Goal: Task Accomplishment & Management: Manage account settings

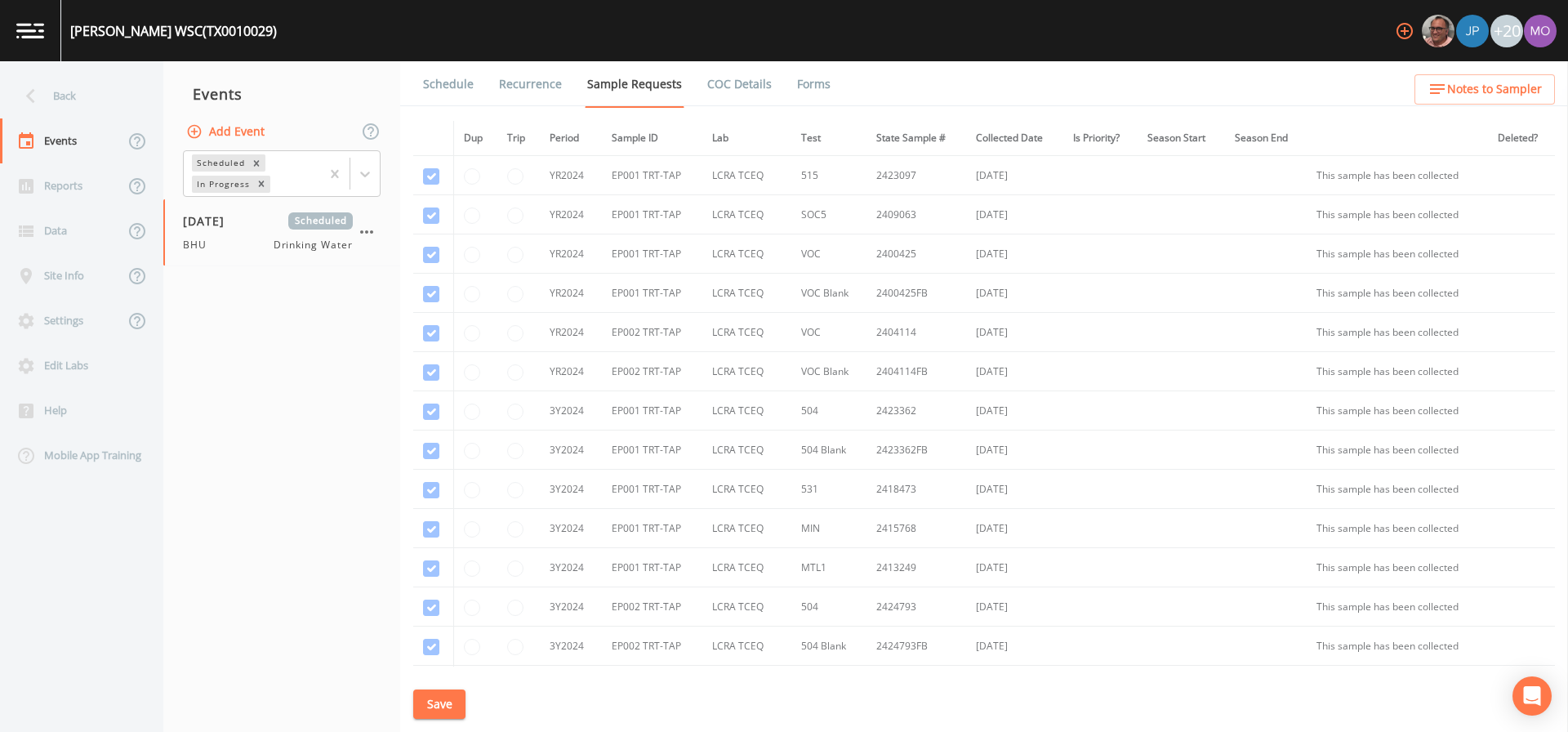
scroll to position [1257, 0]
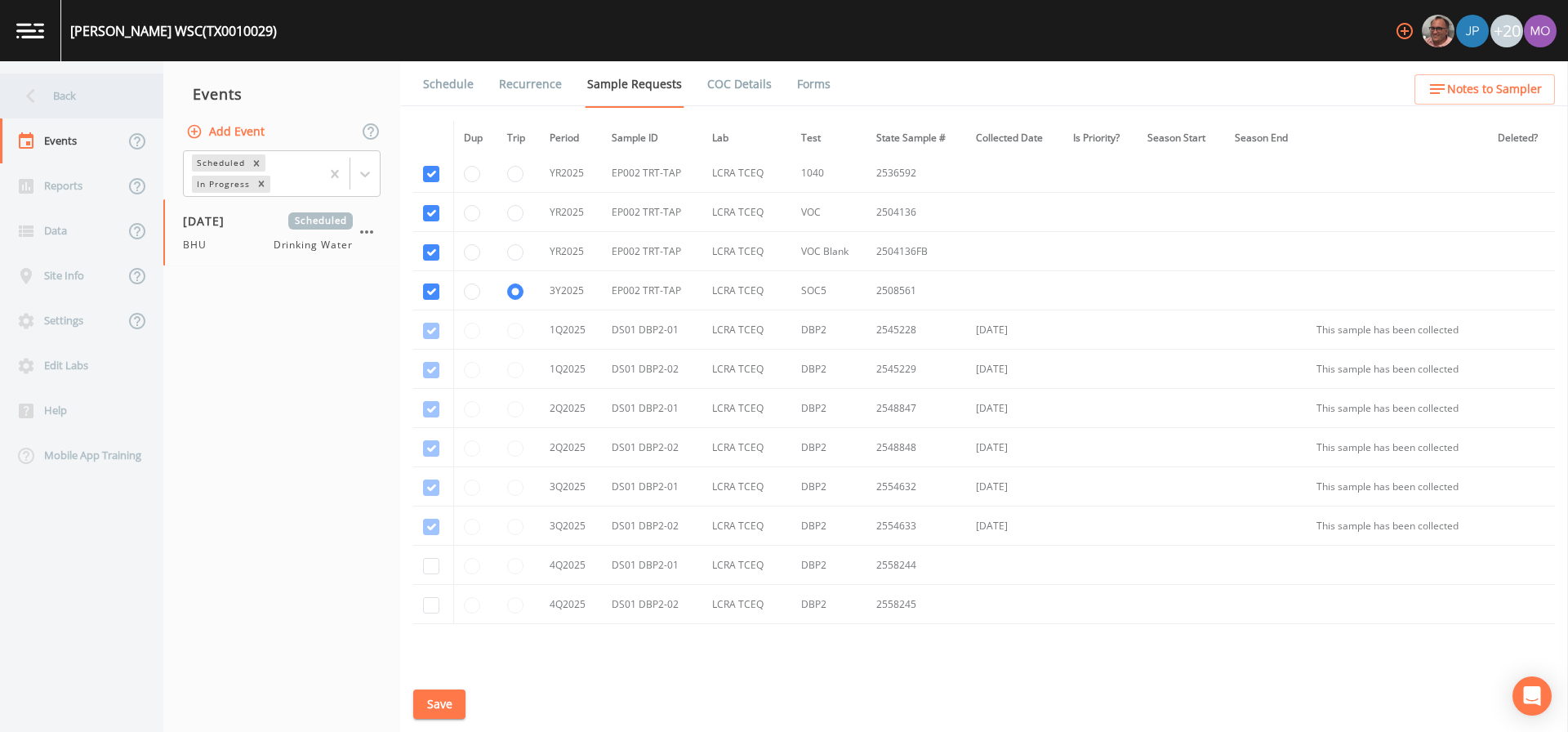
click at [56, 97] on div "Back" at bounding box center [73, 96] width 147 height 45
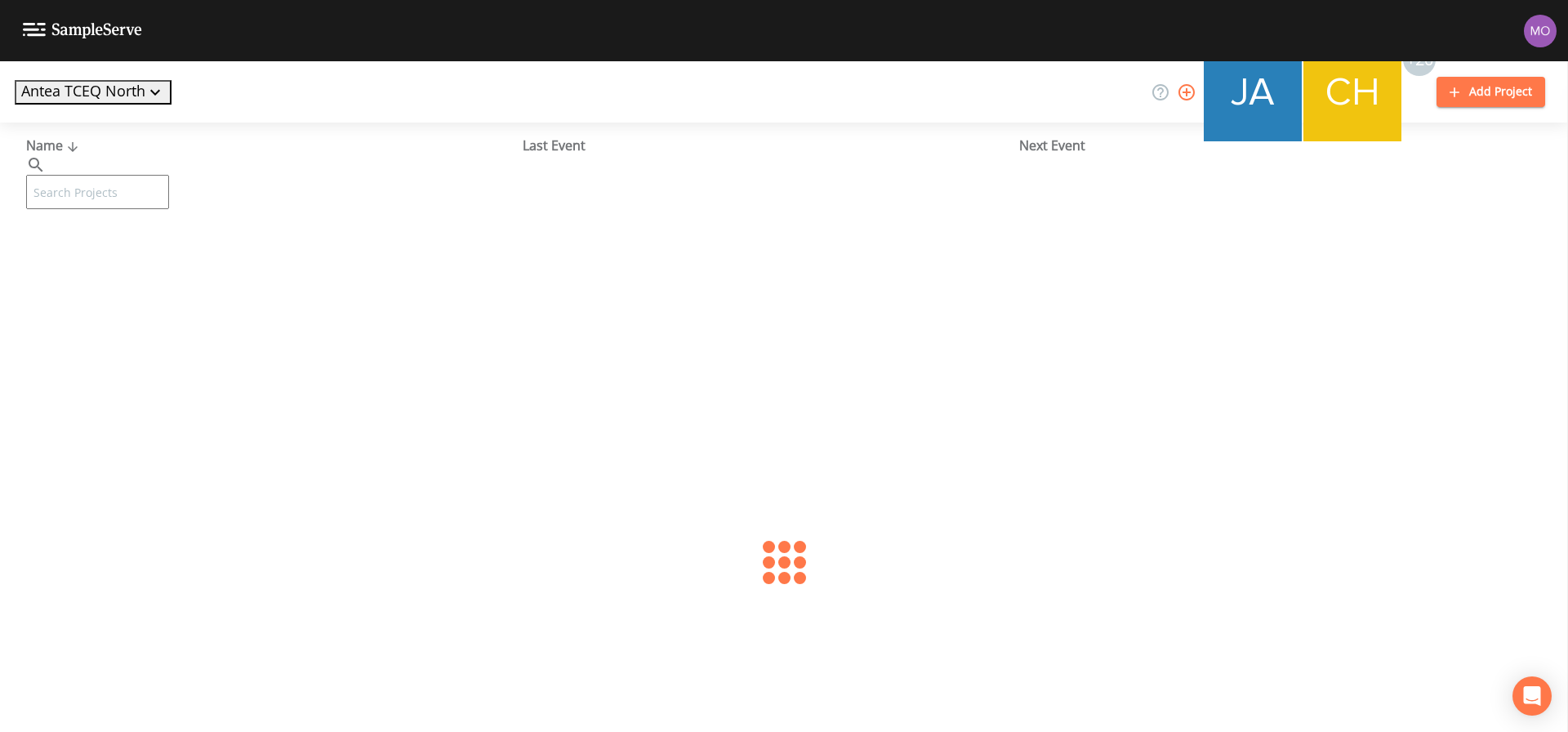
click at [110, 179] on input "text" at bounding box center [97, 192] width 143 height 35
paste input "TX2490028"
type input "TX2490028"
click at [103, 246] on link "GLIDER BASE ESTATES (TX2490028)" at bounding box center [130, 251] width 207 height 18
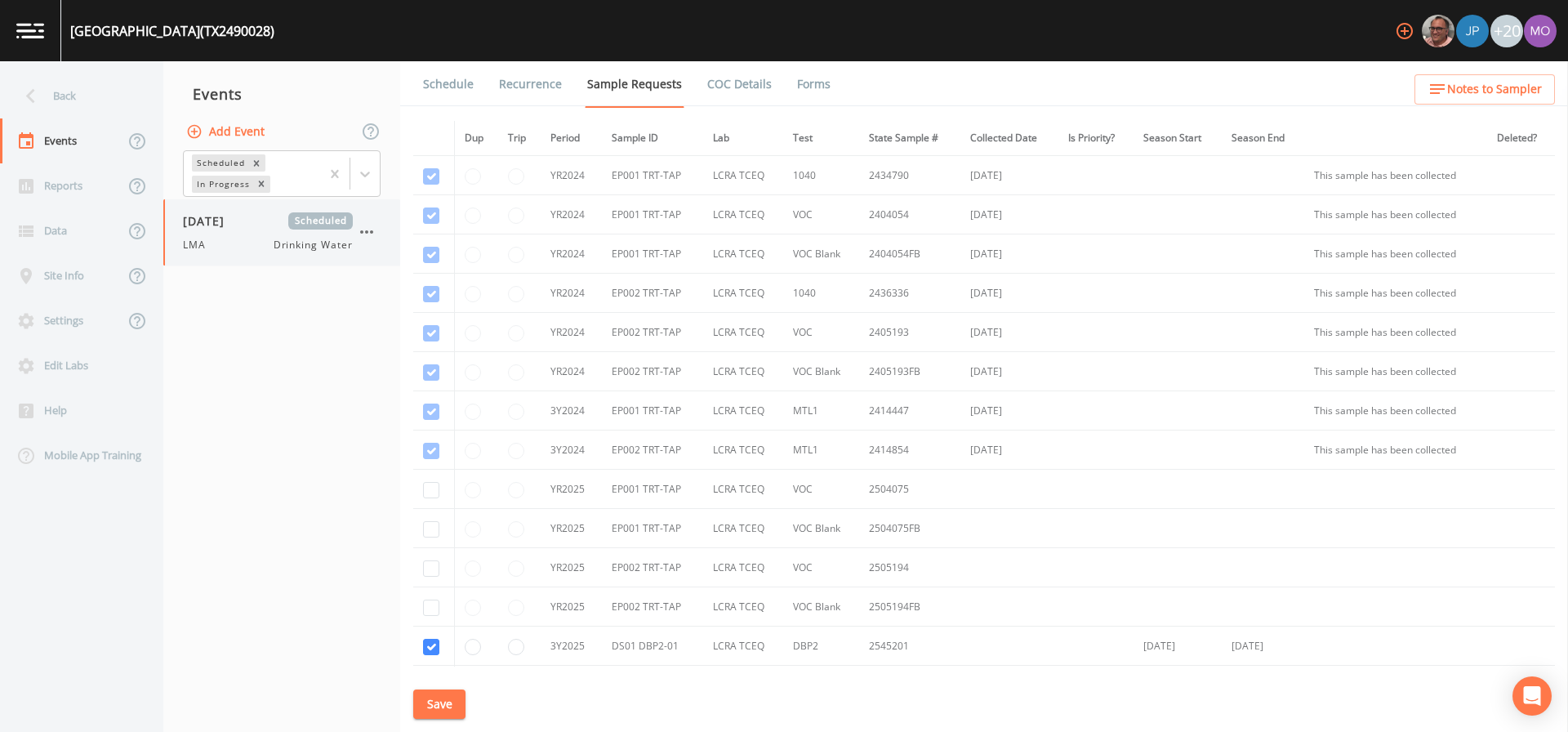
click at [245, 231] on div "[DATE] Scheduled LMA Drinking Water" at bounding box center [268, 232] width 170 height 40
click at [460, 74] on link "Schedule" at bounding box center [448, 84] width 55 height 46
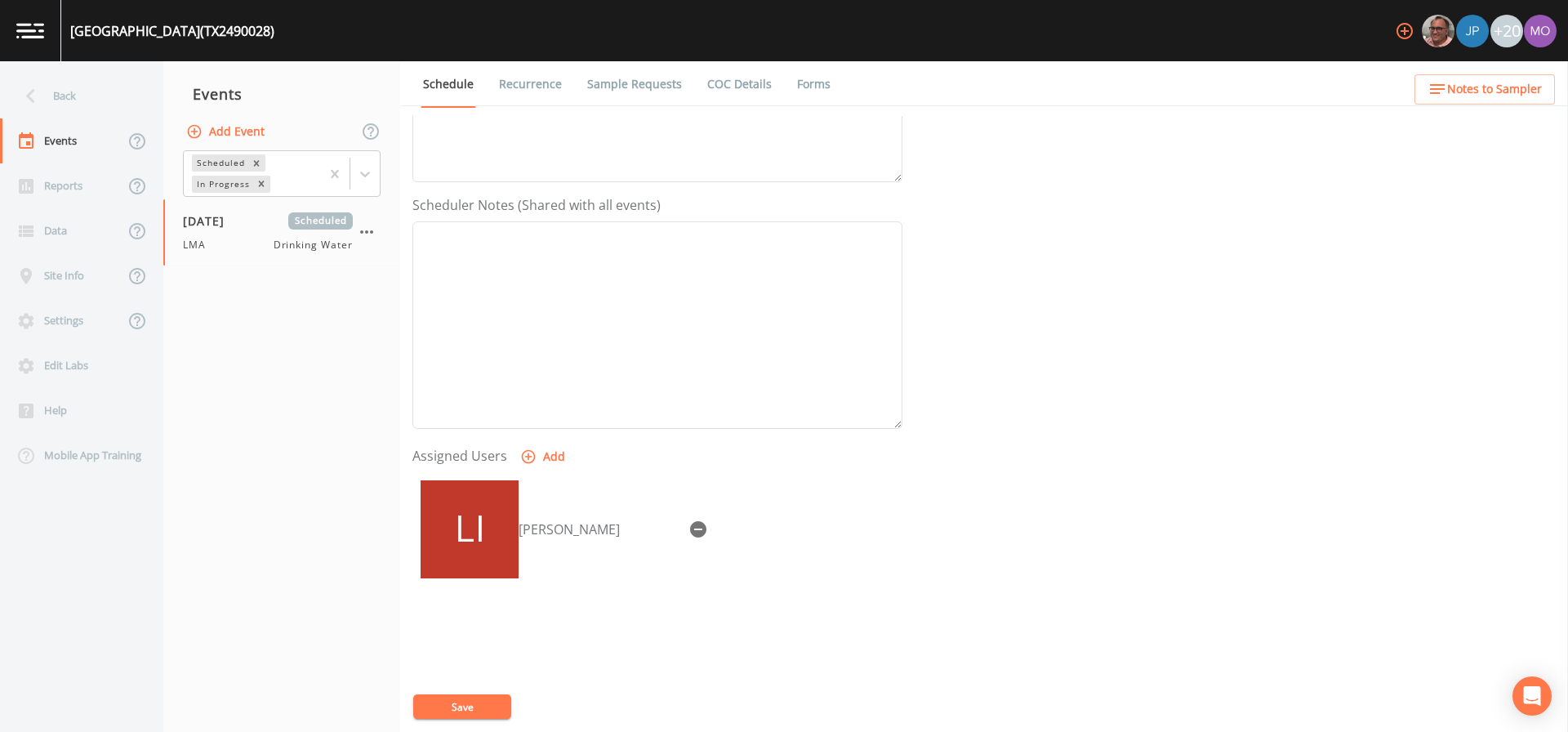
scroll to position [421, 0]
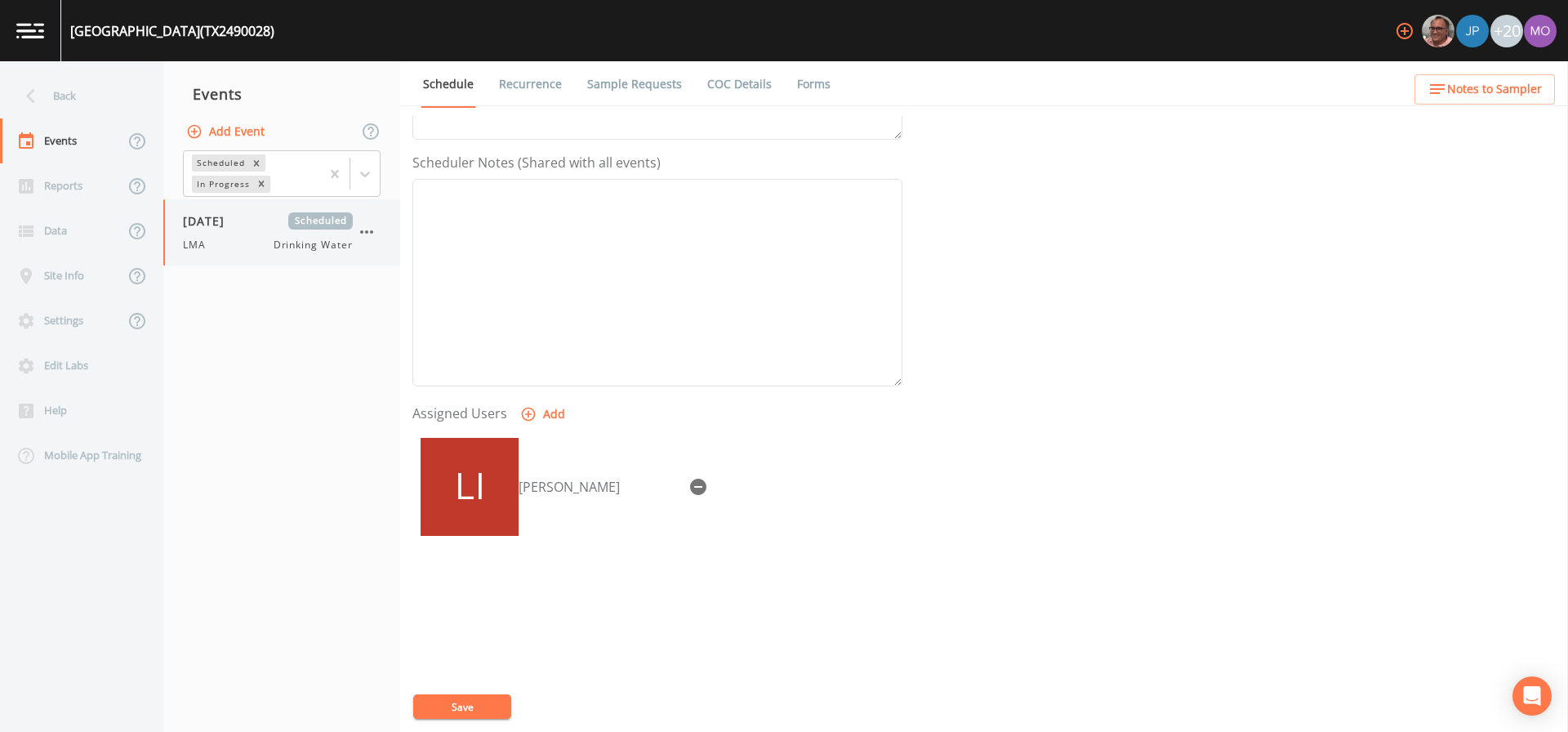
click at [223, 226] on span "[DATE]" at bounding box center [209, 221] width 53 height 17
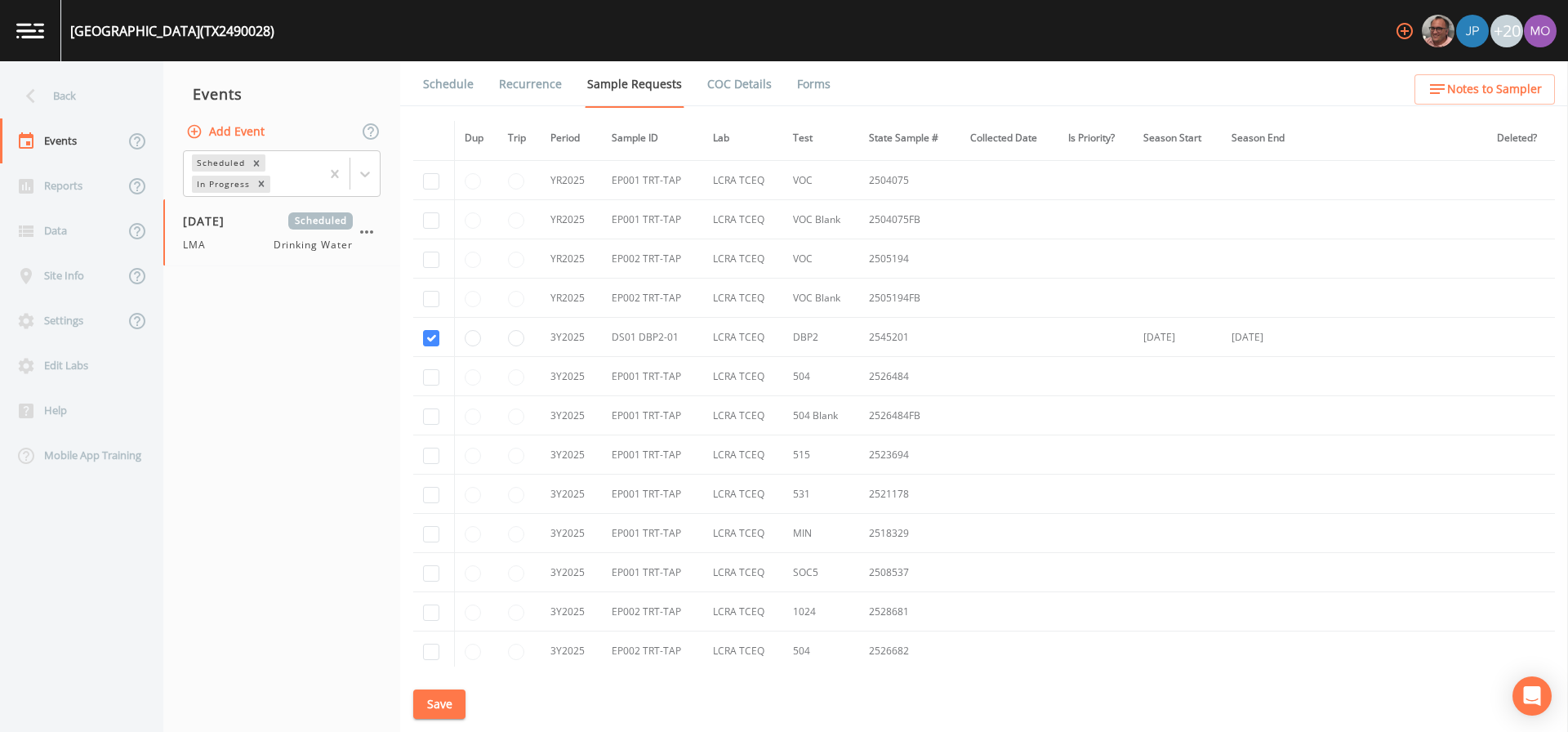
scroll to position [311, 0]
click at [66, 105] on div "Back" at bounding box center [73, 96] width 147 height 45
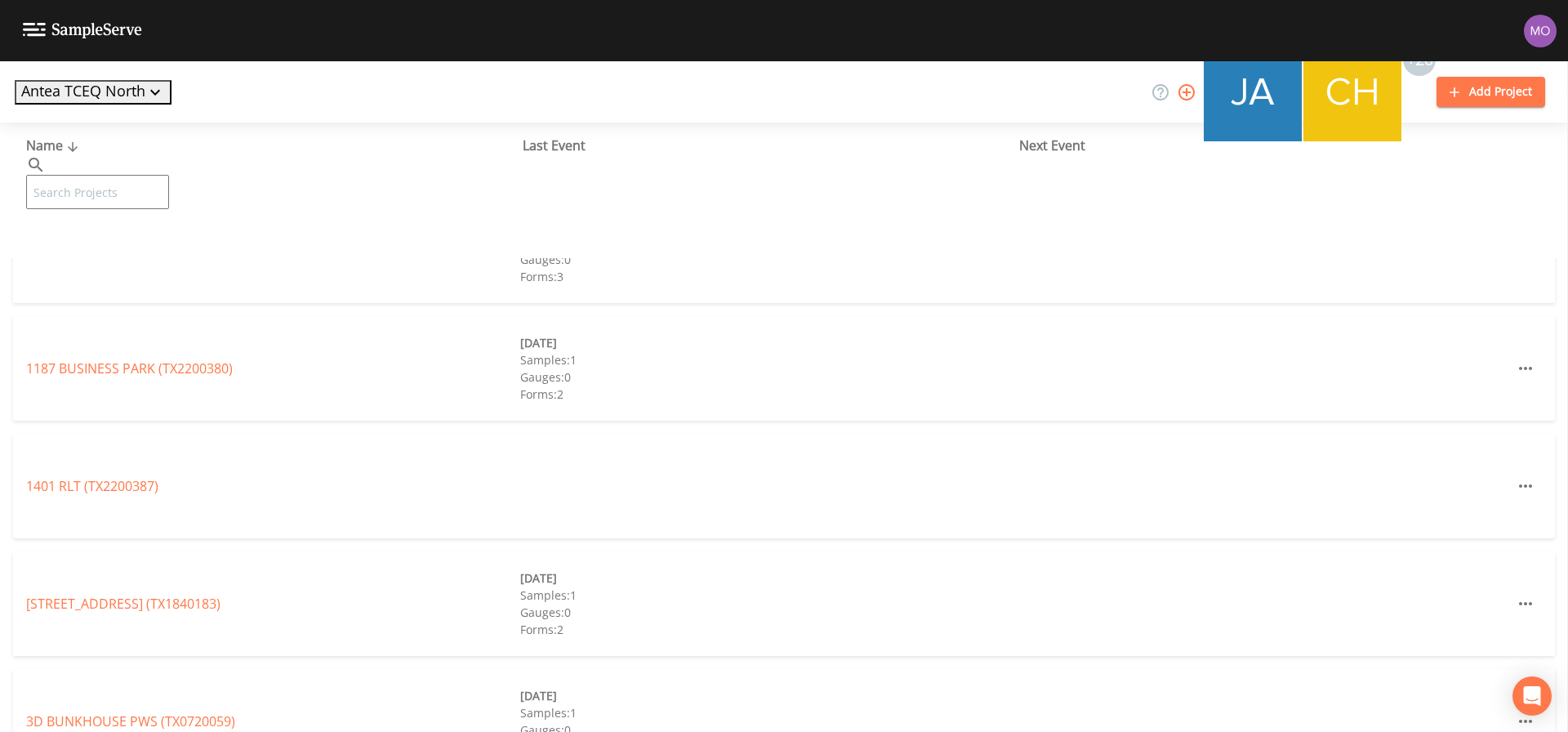
click at [118, 175] on input "text" at bounding box center [97, 192] width 143 height 35
paste input "TX2490028"
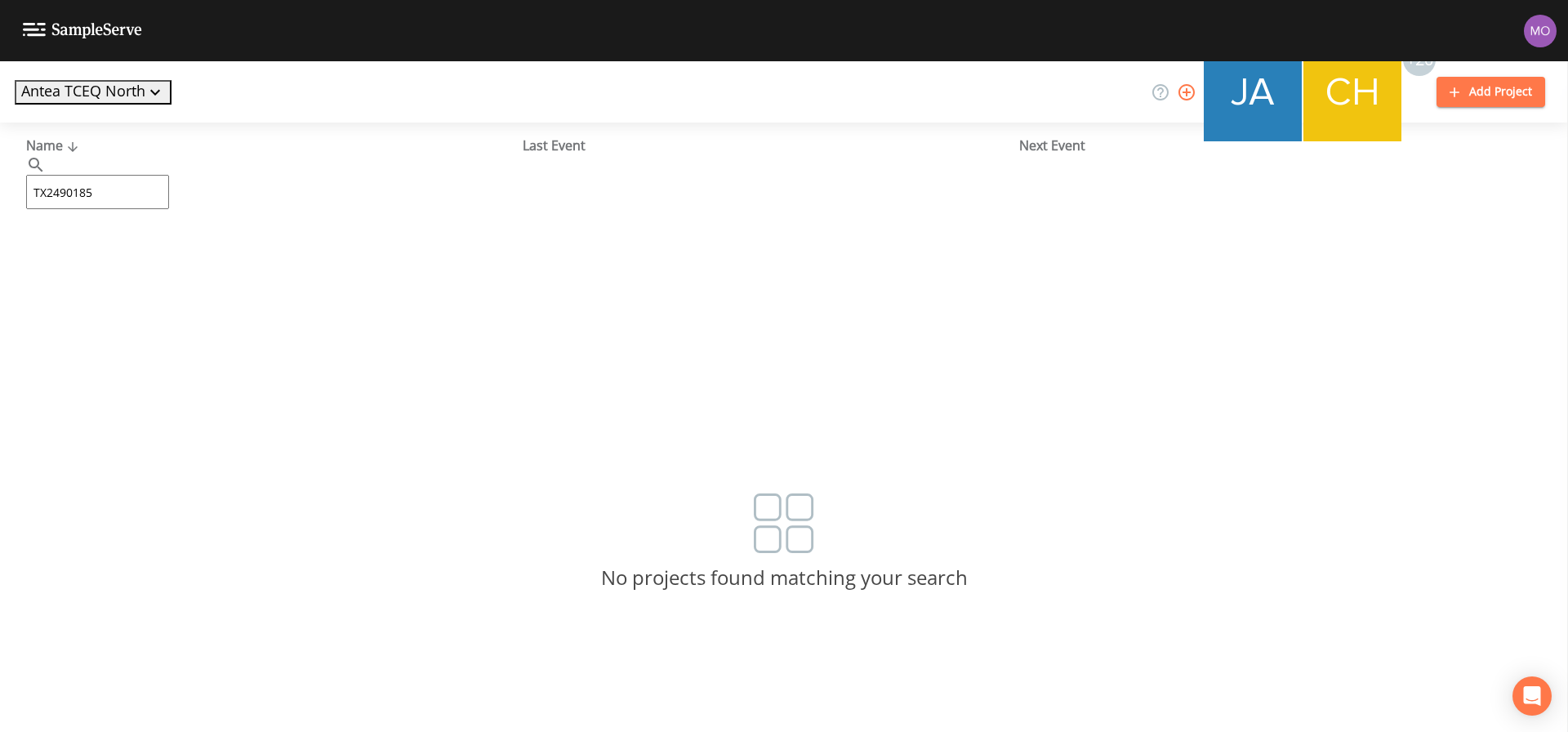
click at [99, 175] on input "TX2490185" at bounding box center [97, 192] width 143 height 35
type input "TX1840185"
click at [100, 248] on link "ALEDO RIDGE (TX1840185)" at bounding box center [106, 251] width 161 height 18
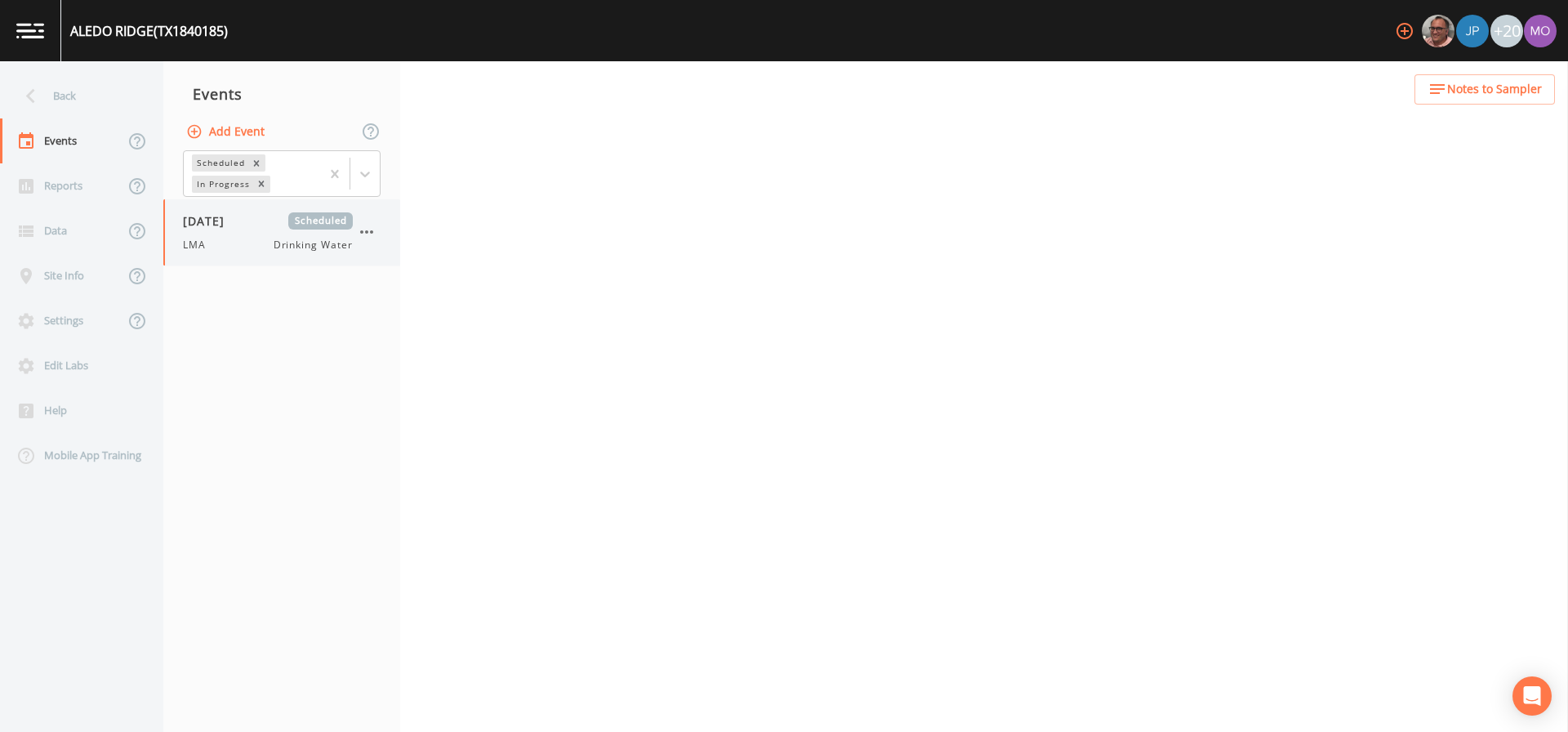
click at [232, 242] on div "LMA Drinking Water" at bounding box center [268, 245] width 170 height 15
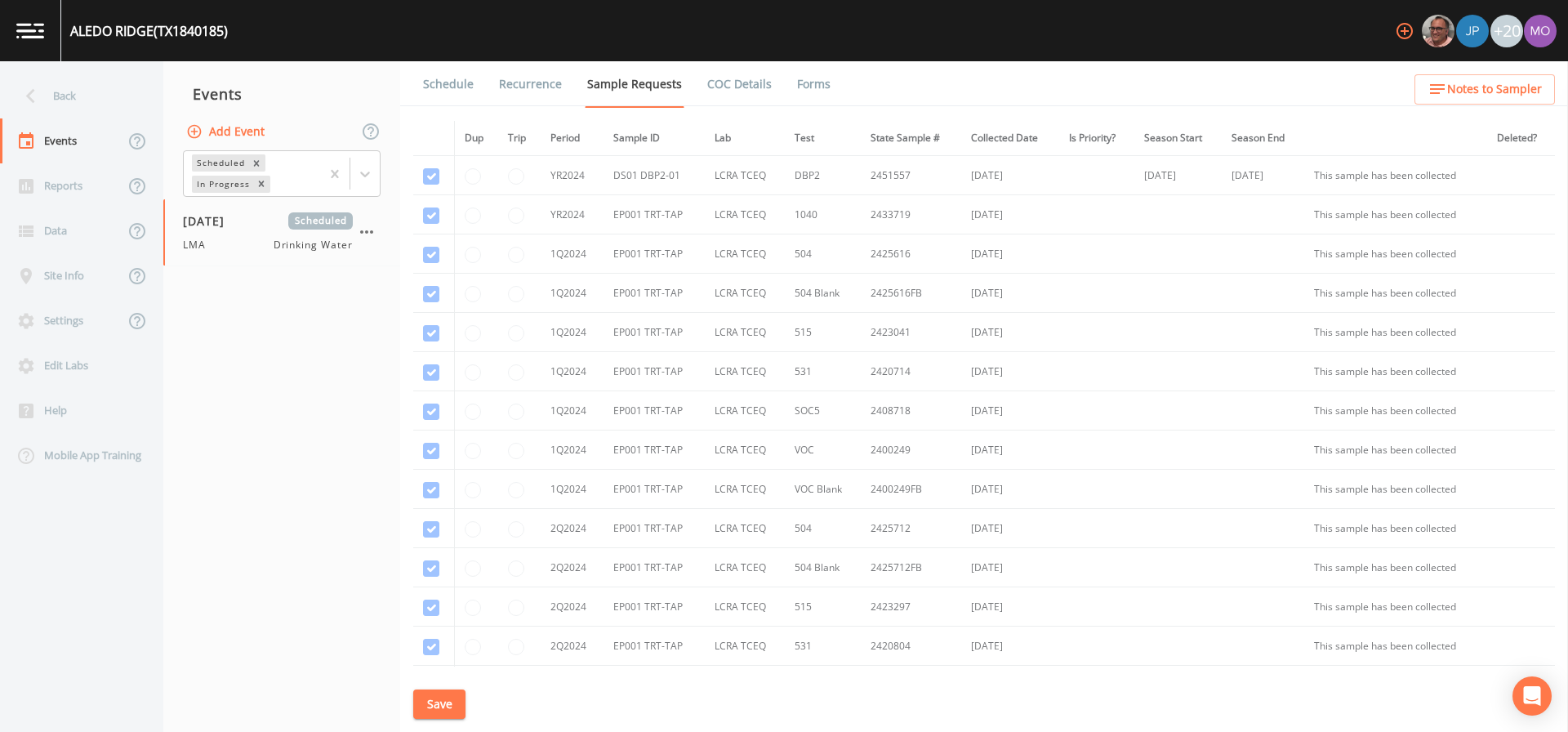
scroll to position [404, 0]
click at [454, 73] on link "Schedule" at bounding box center [448, 84] width 55 height 46
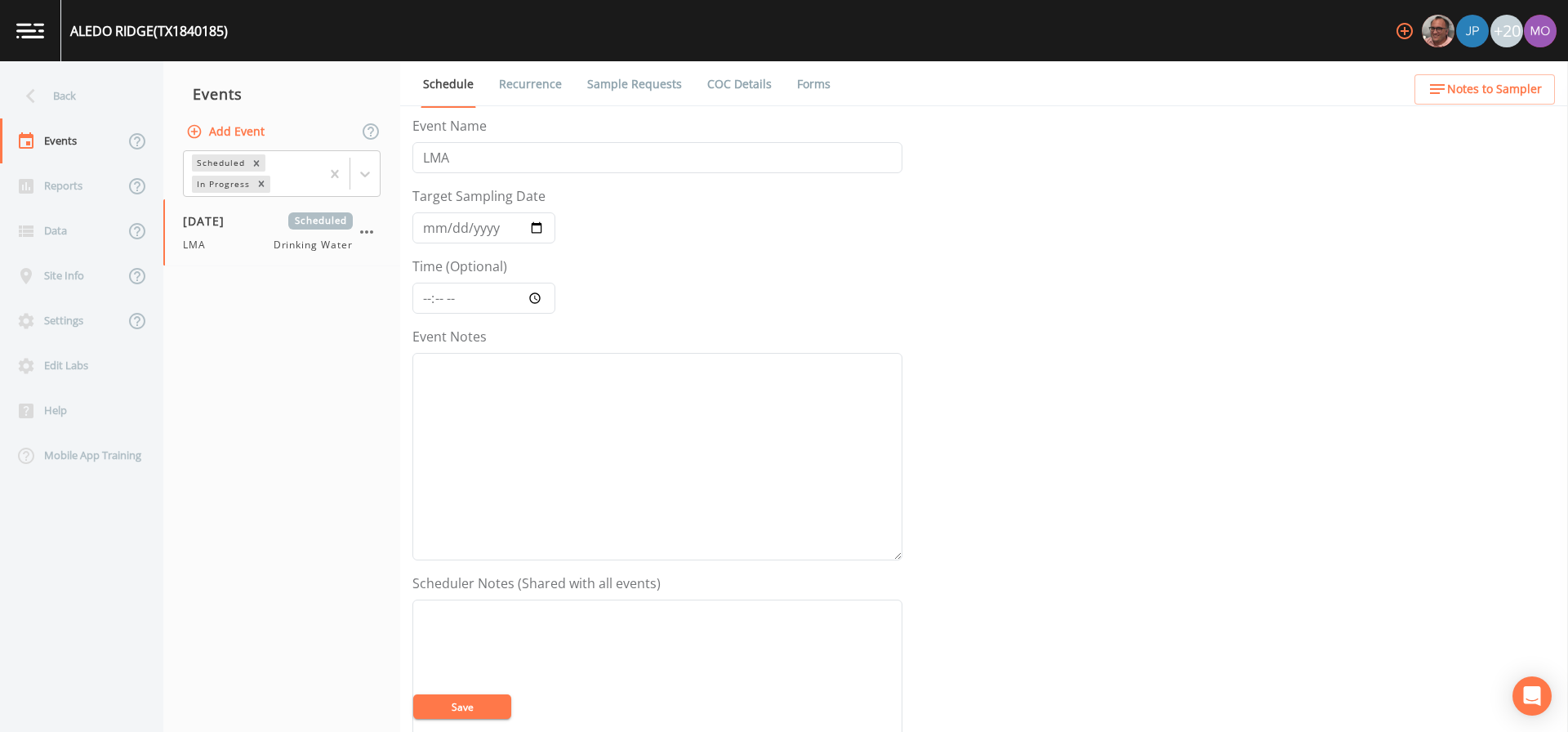
scroll to position [421, 0]
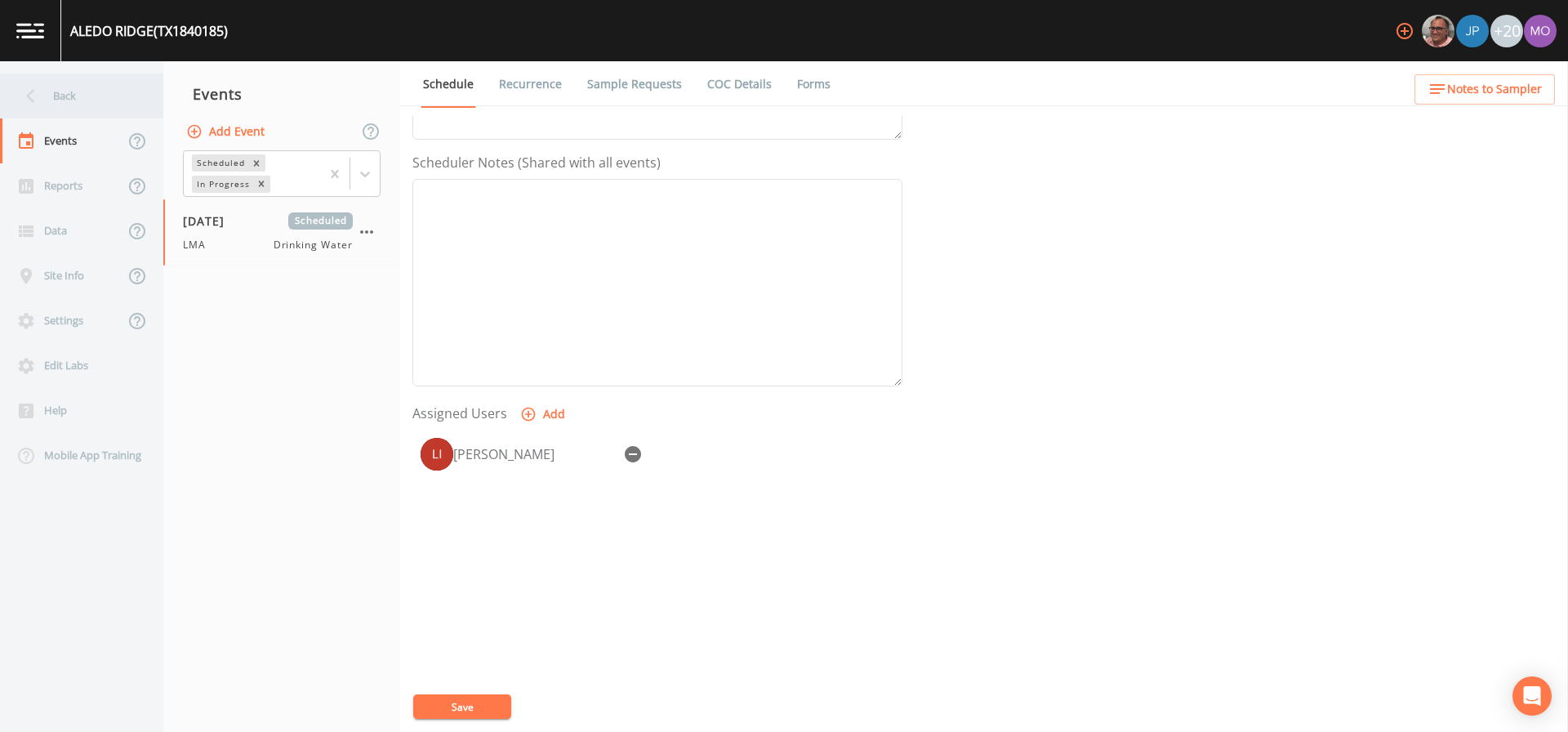
click at [50, 92] on div "Back" at bounding box center [73, 96] width 147 height 45
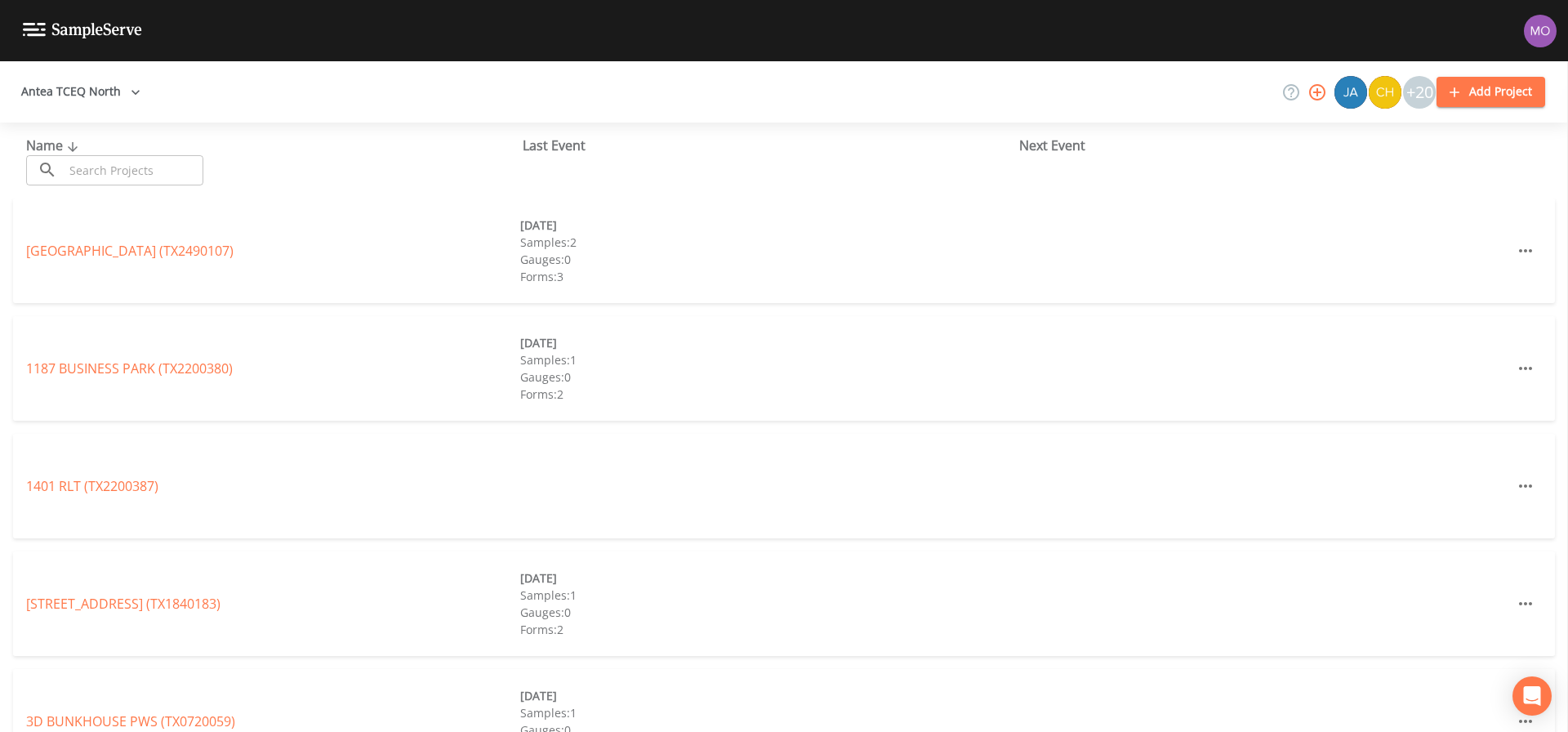
click at [104, 167] on input "text" at bounding box center [134, 170] width 140 height 30
paste input "TX1840137"
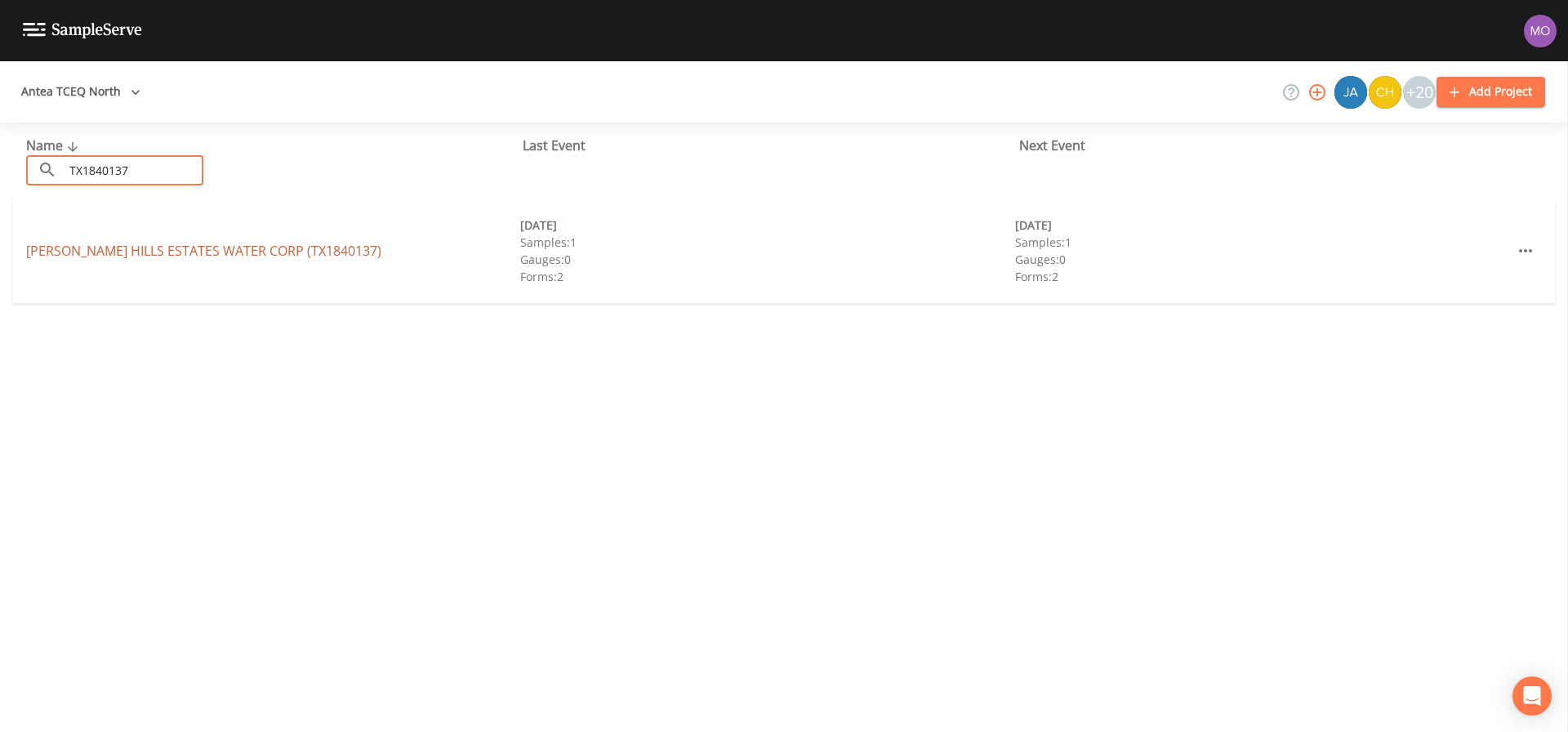
type input "TX1840137"
click at [109, 250] on link "[PERSON_NAME] HILLS ESTATES WATER CORP (TX1840137)" at bounding box center [203, 251] width 355 height 18
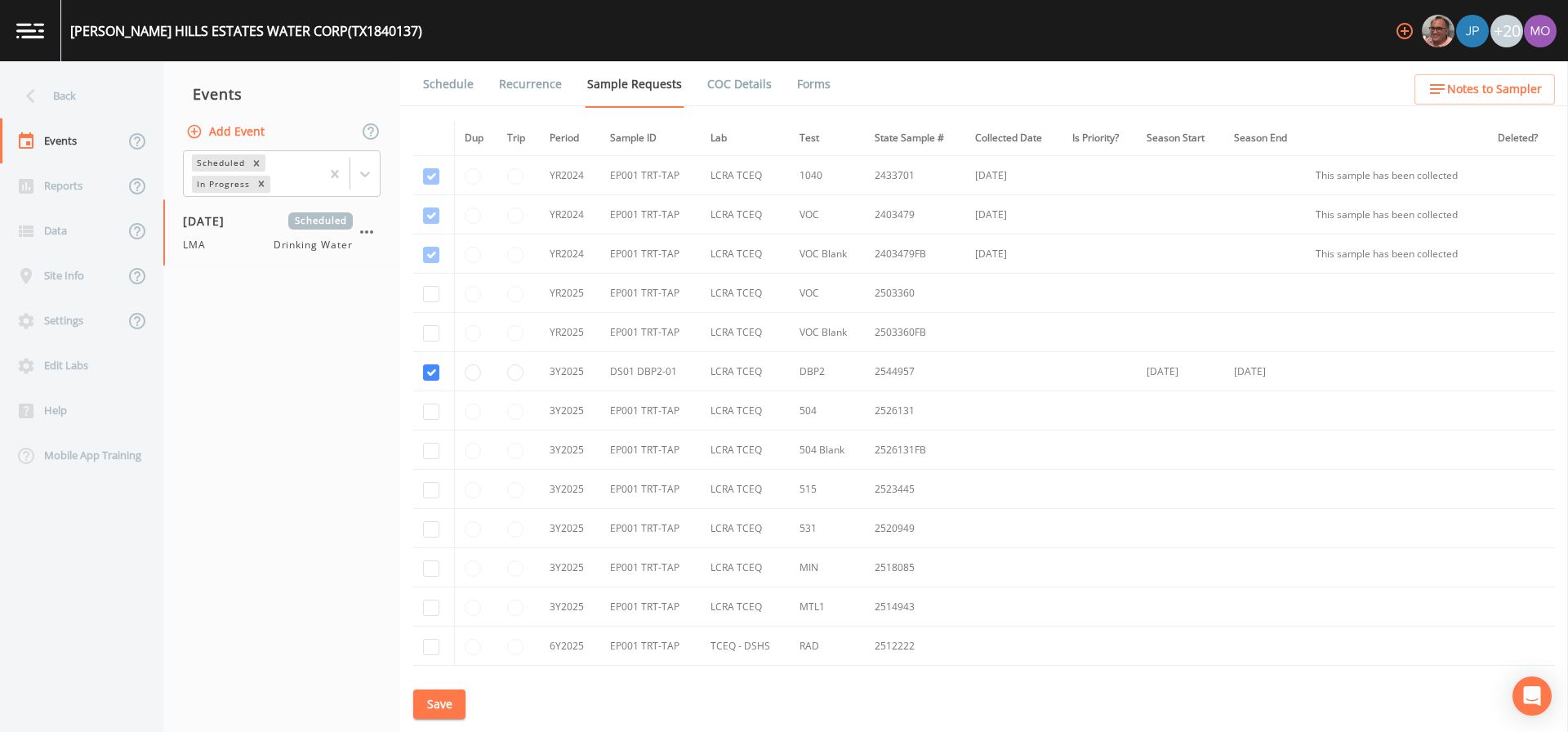
click at [452, 86] on link "Schedule" at bounding box center [448, 84] width 55 height 46
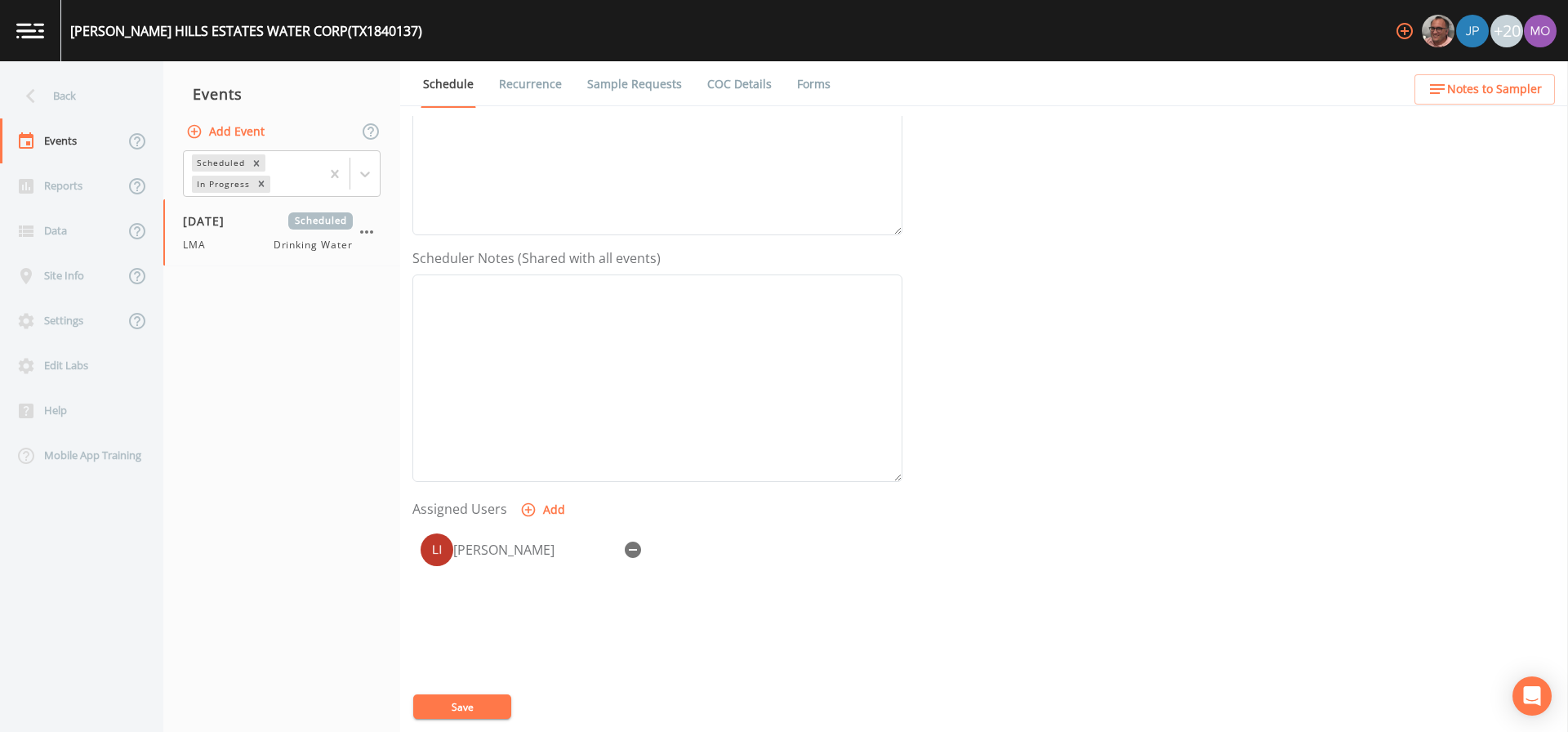
scroll to position [421, 0]
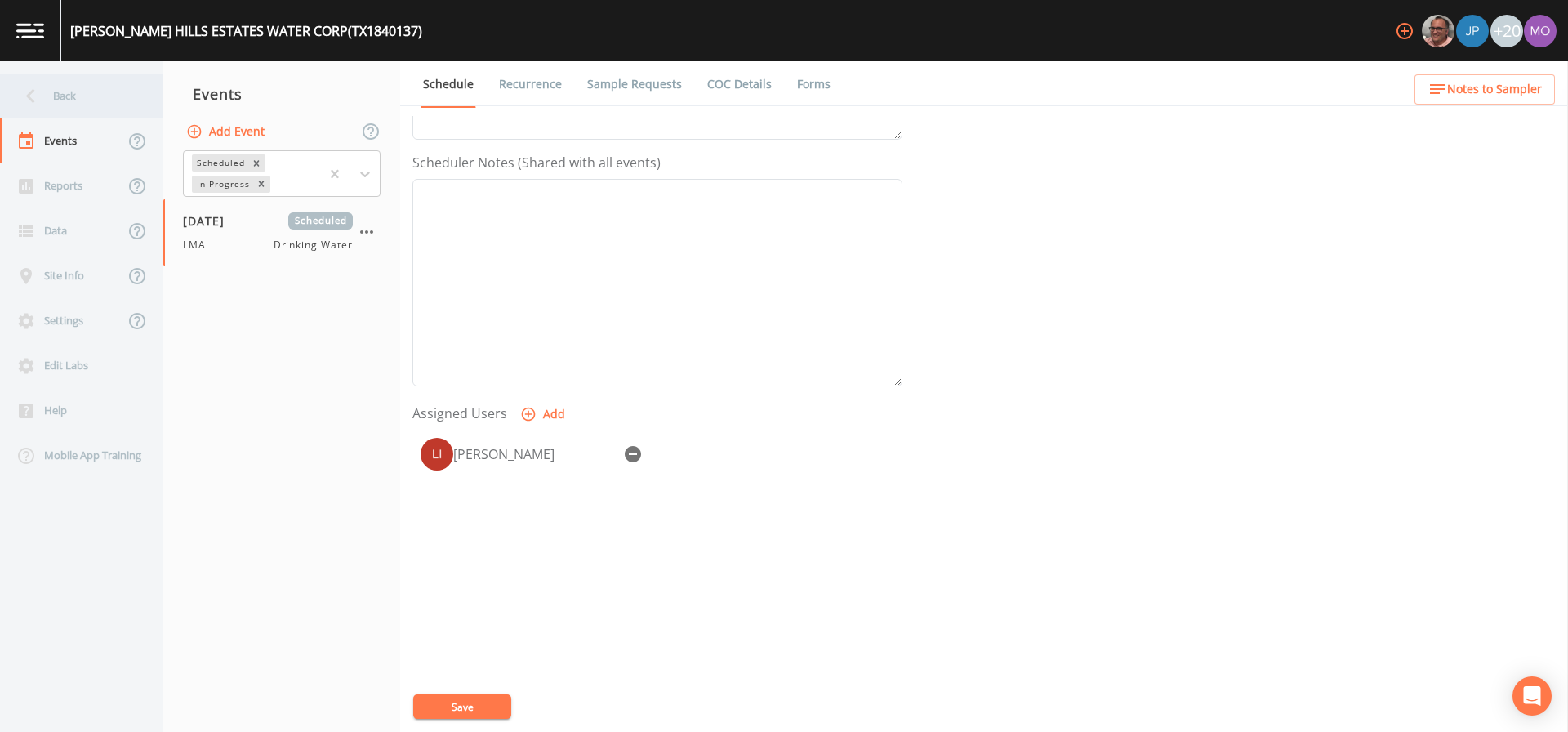
click at [76, 99] on div "Back" at bounding box center [73, 96] width 147 height 45
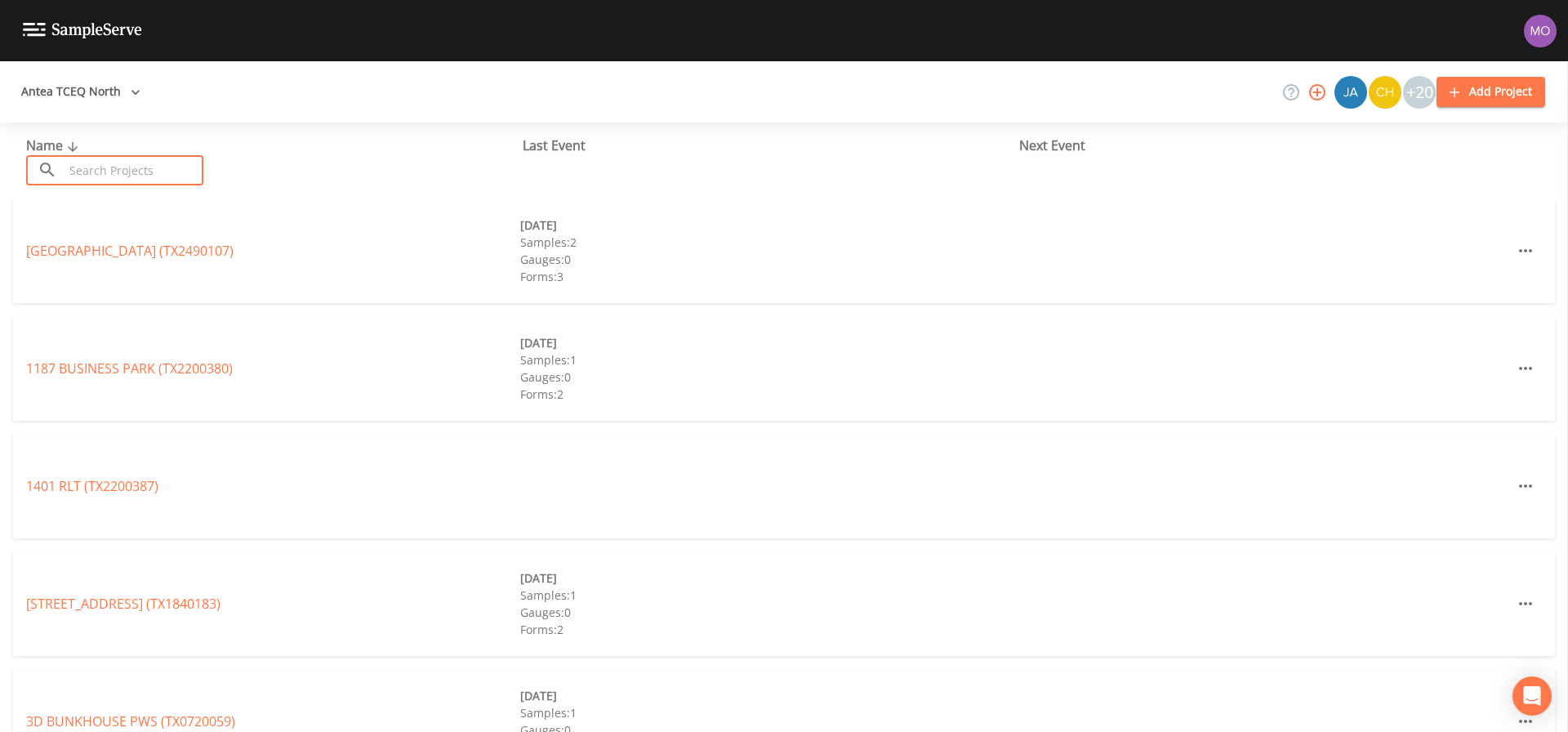
click at [101, 169] on input "text" at bounding box center [134, 170] width 140 height 30
paste input "TX1840143"
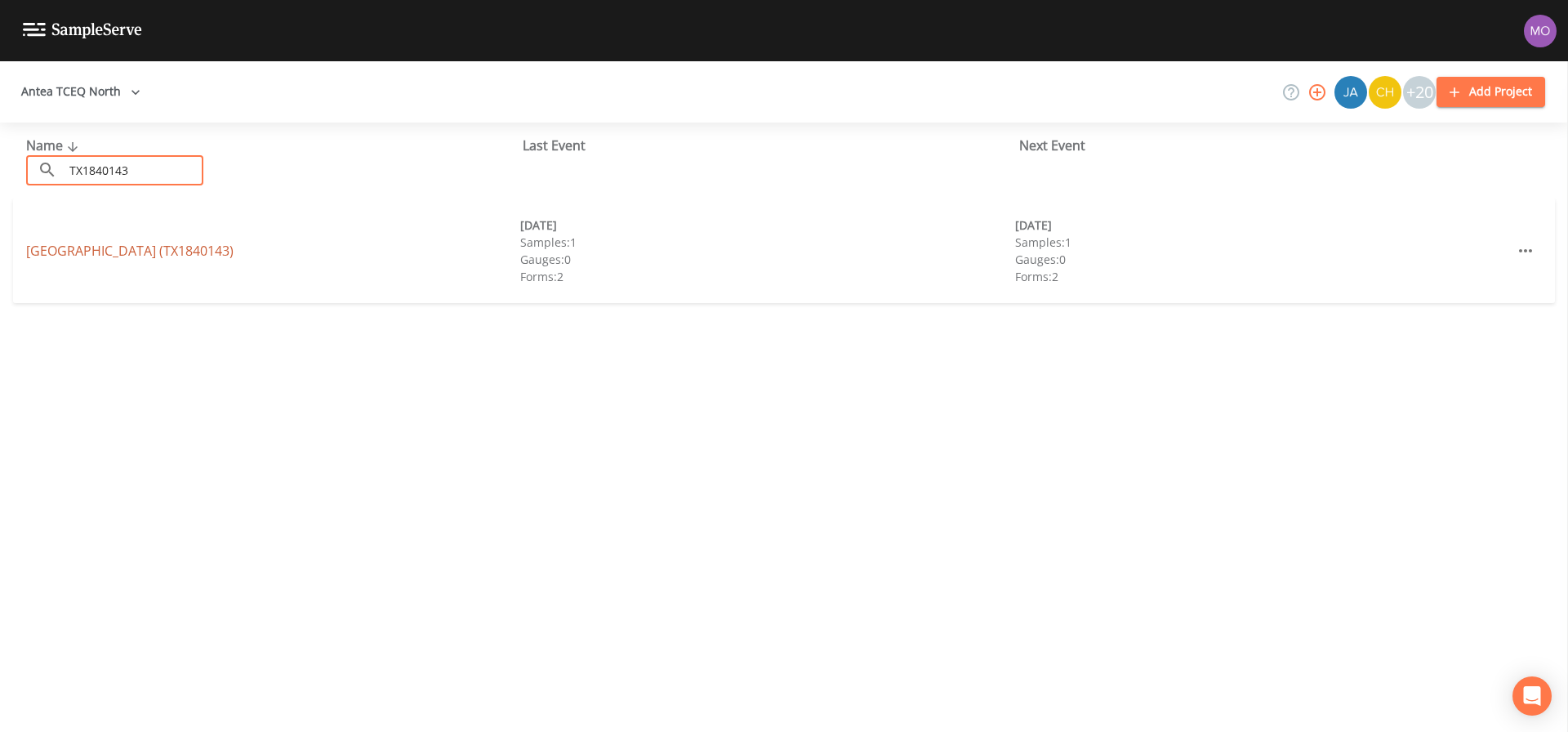
type input "TX1840143"
click at [102, 245] on link "[GEOGRAPHIC_DATA] (TX1840143)" at bounding box center [130, 251] width 207 height 18
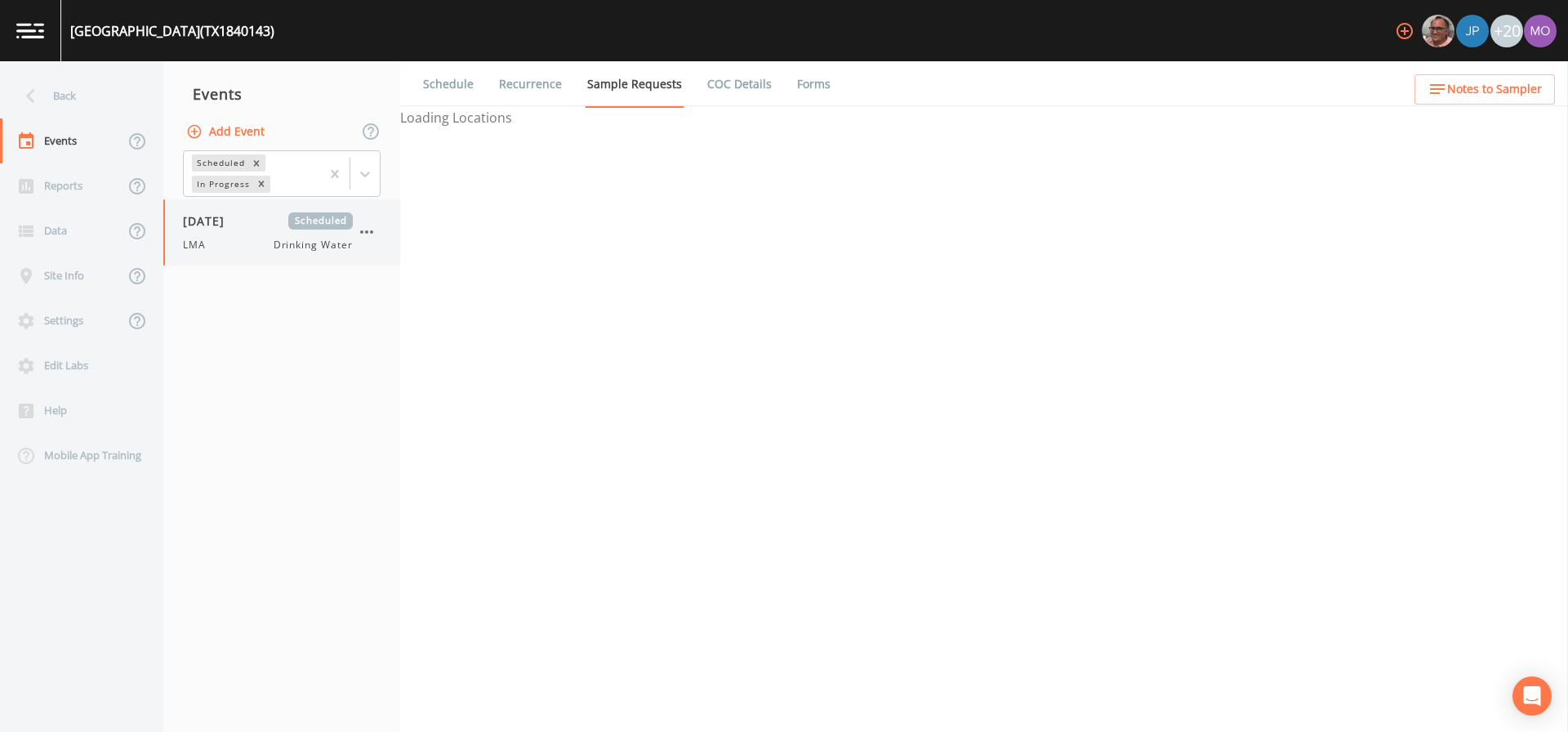
click at [232, 239] on div "LMA Drinking Water" at bounding box center [268, 245] width 170 height 15
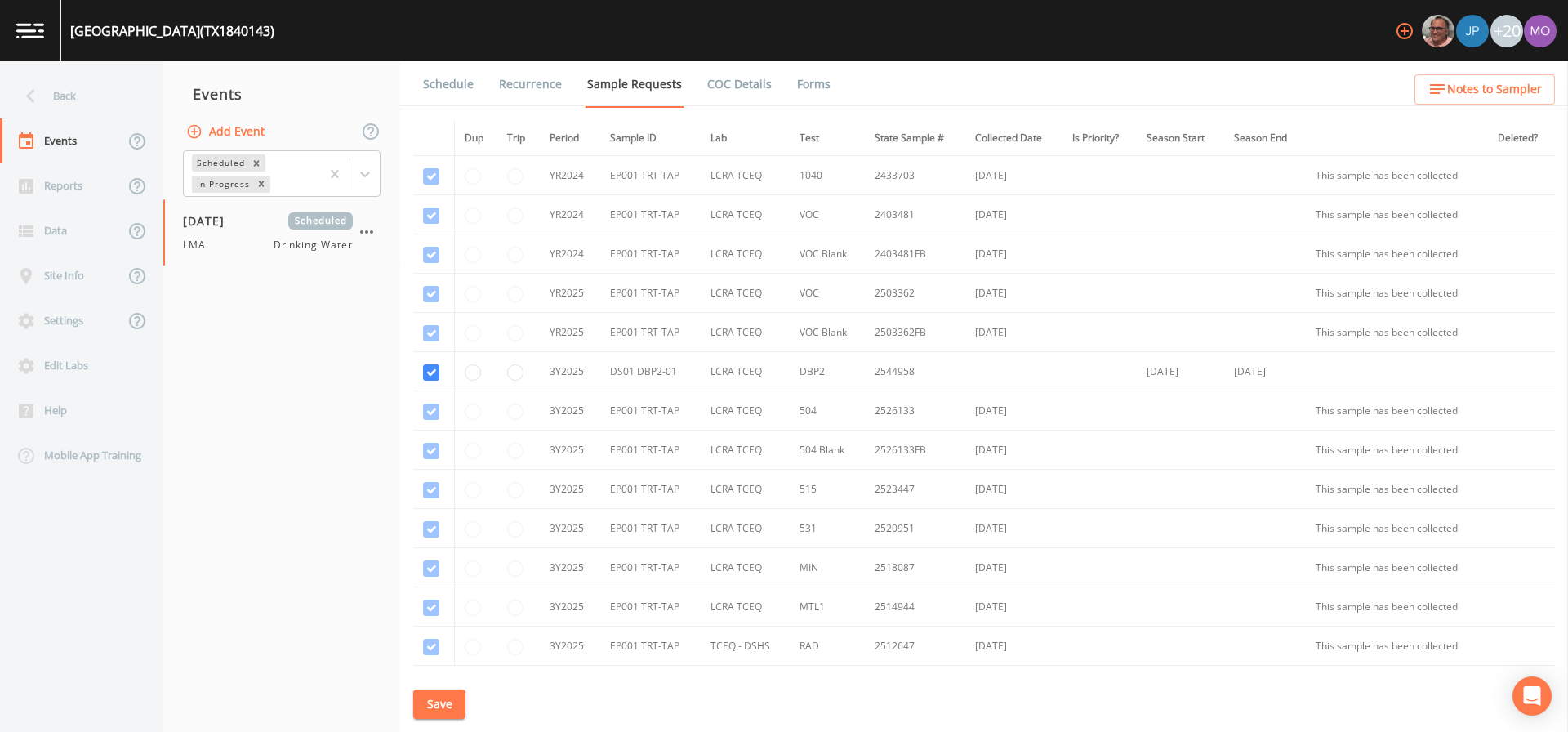
click at [454, 83] on link "Schedule" at bounding box center [448, 84] width 55 height 46
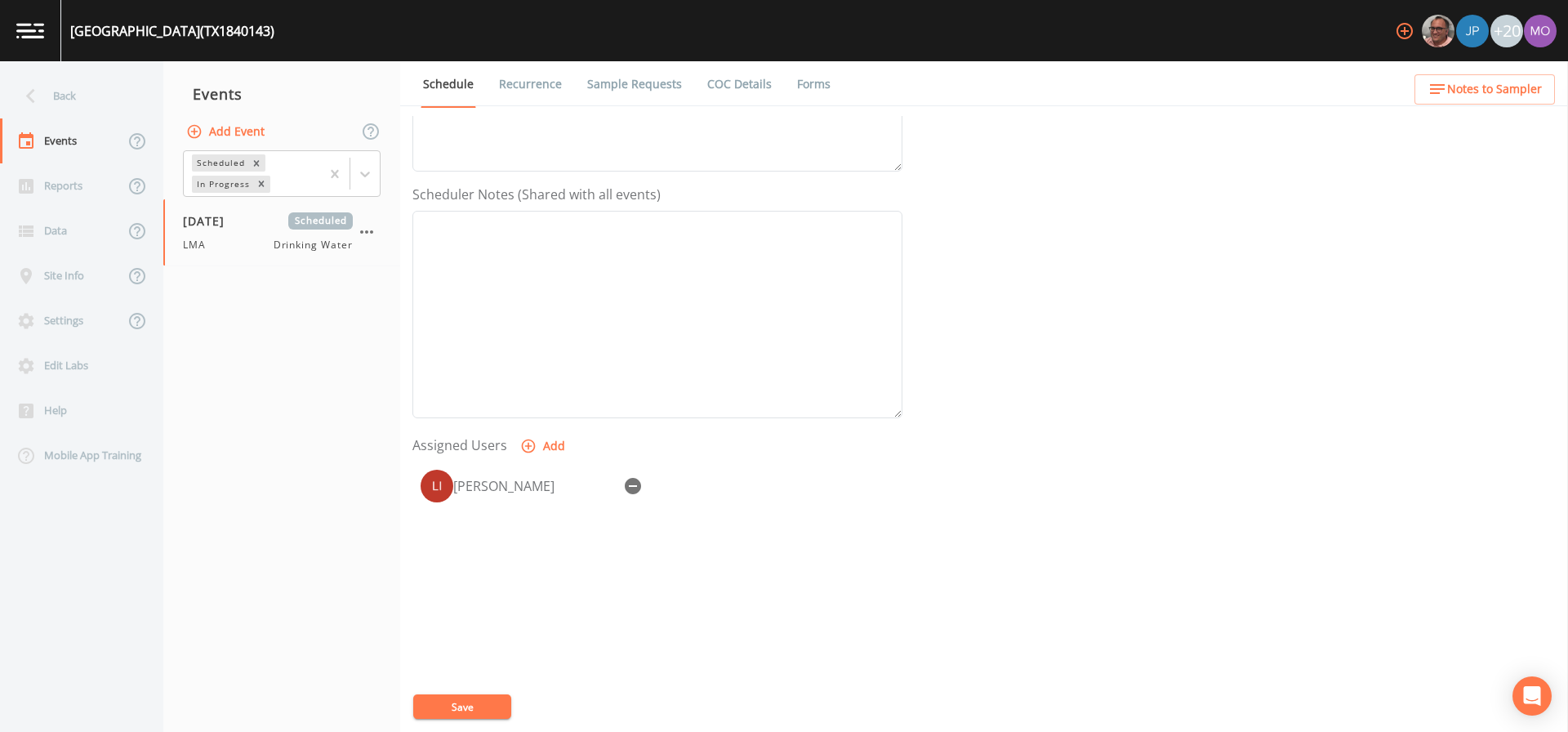
scroll to position [421, 0]
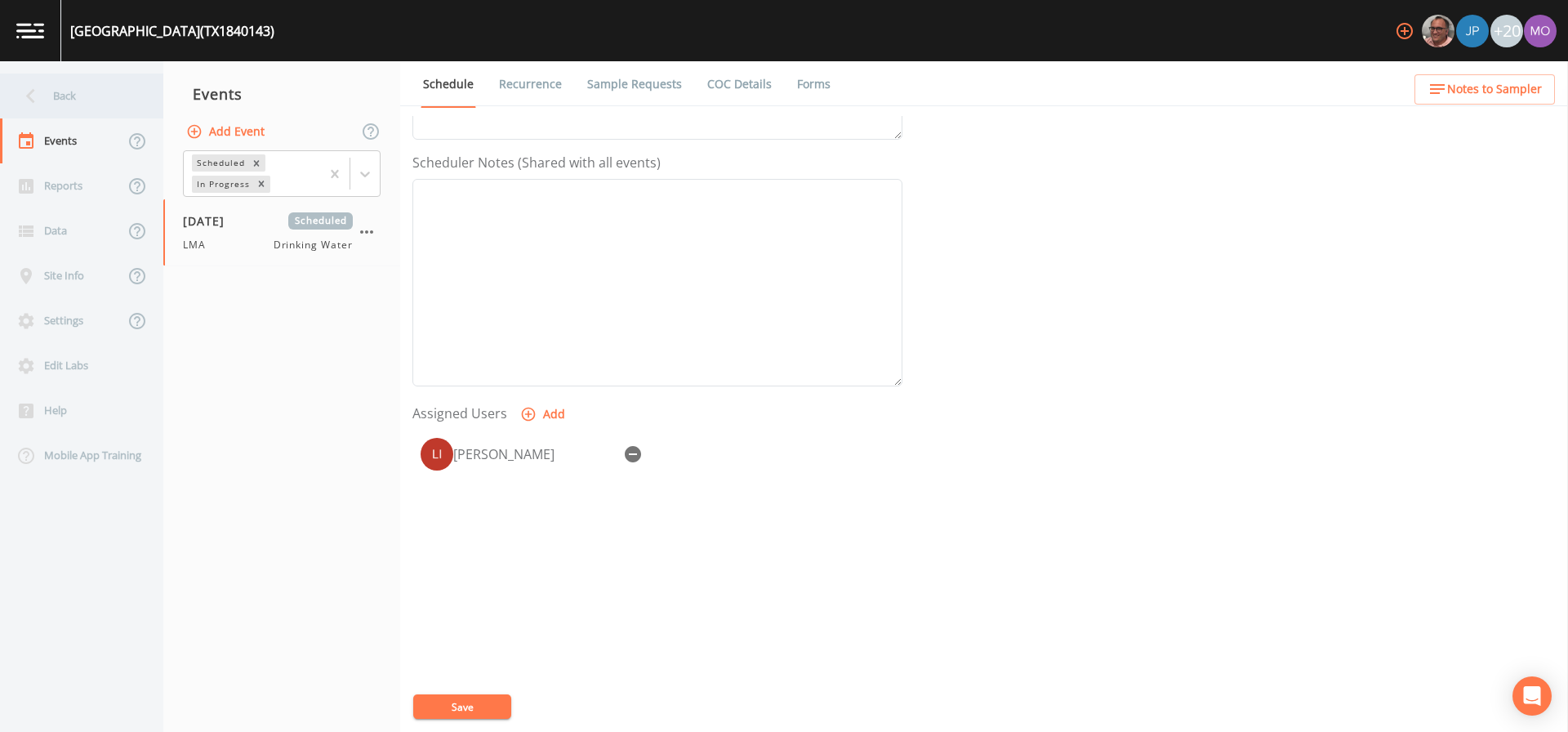
click at [110, 97] on div "Back" at bounding box center [73, 96] width 147 height 45
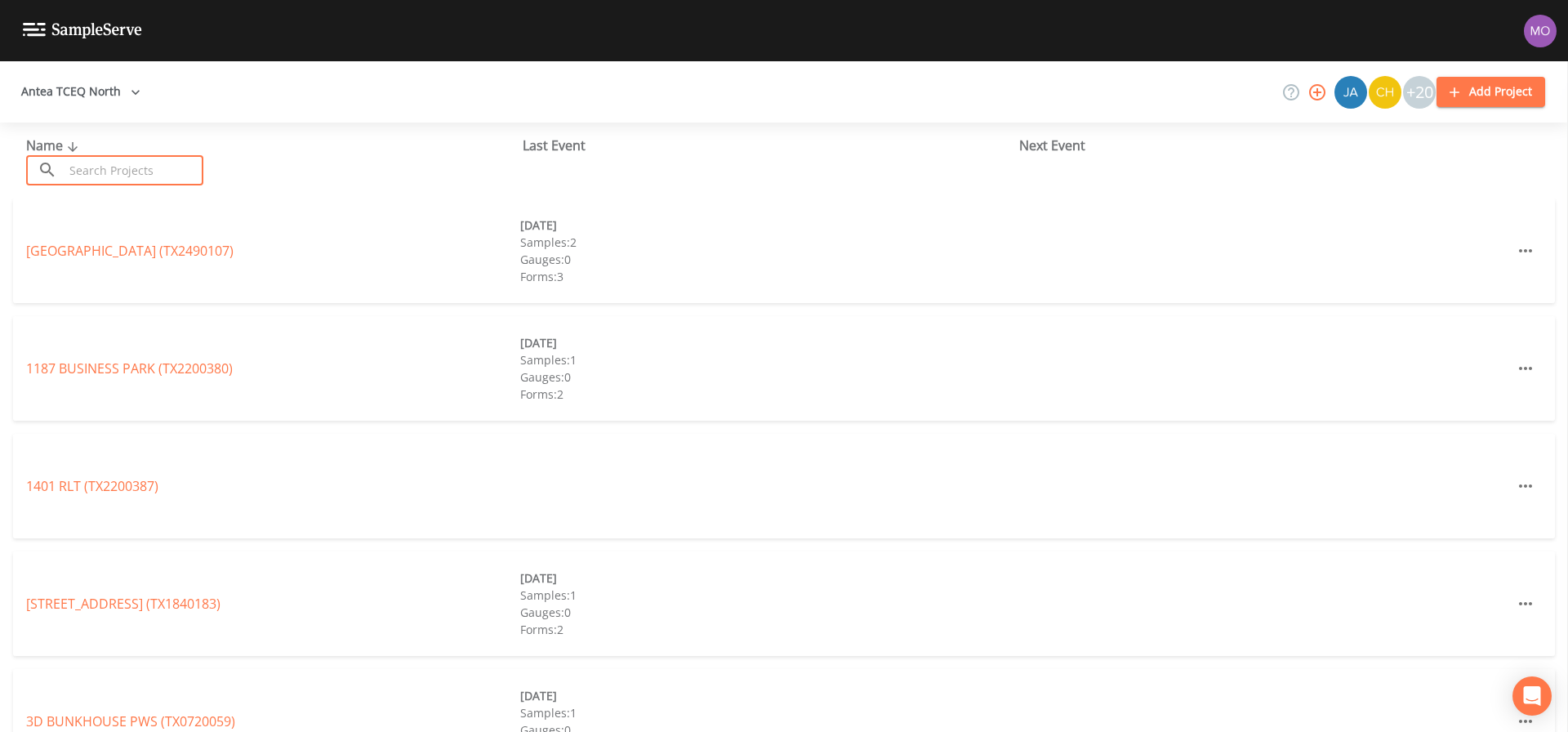
click at [131, 156] on input "text" at bounding box center [134, 170] width 140 height 30
paste input "TX1840095"
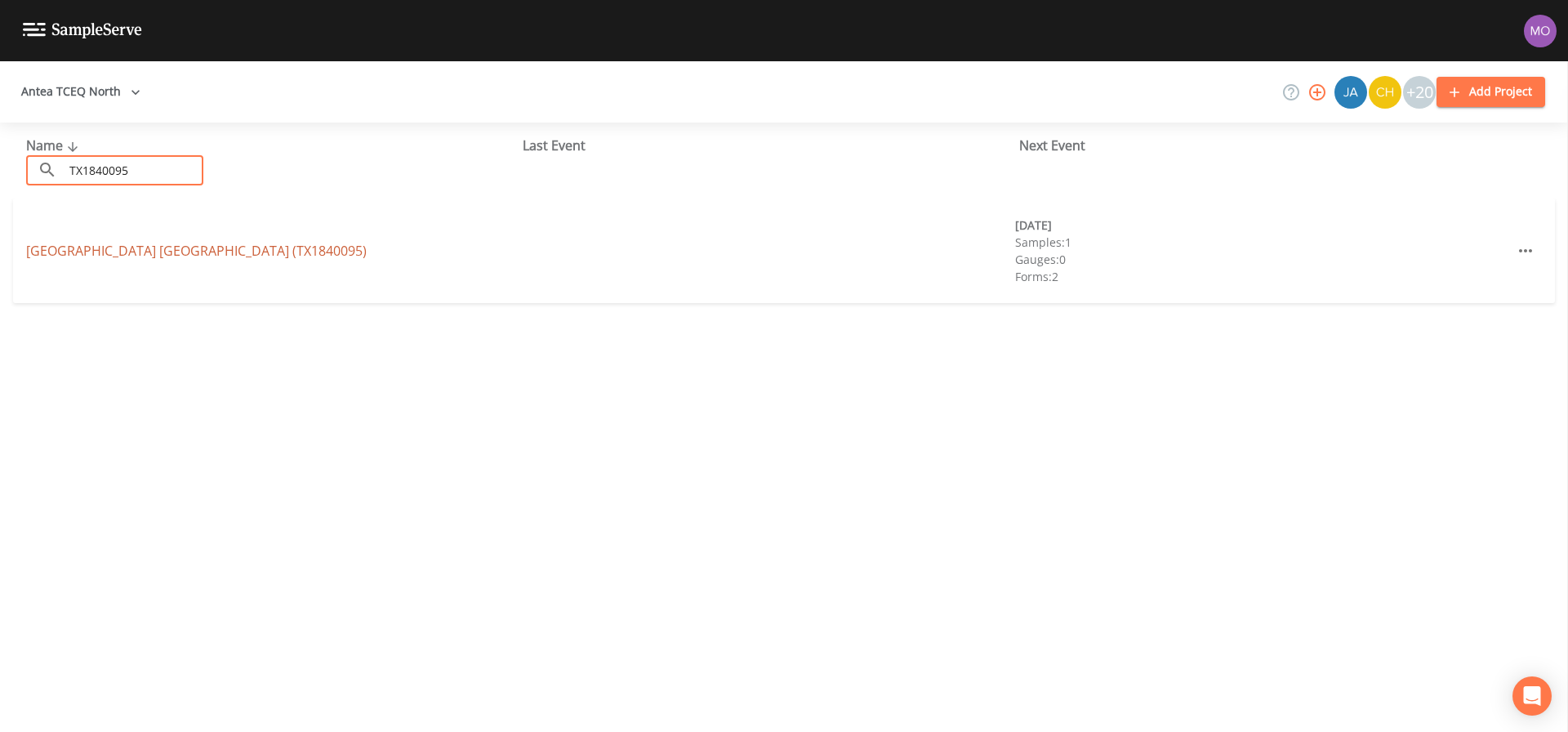
type input "TX1840095"
click at [120, 242] on link "[GEOGRAPHIC_DATA] (TX1840095)" at bounding box center [196, 251] width 340 height 18
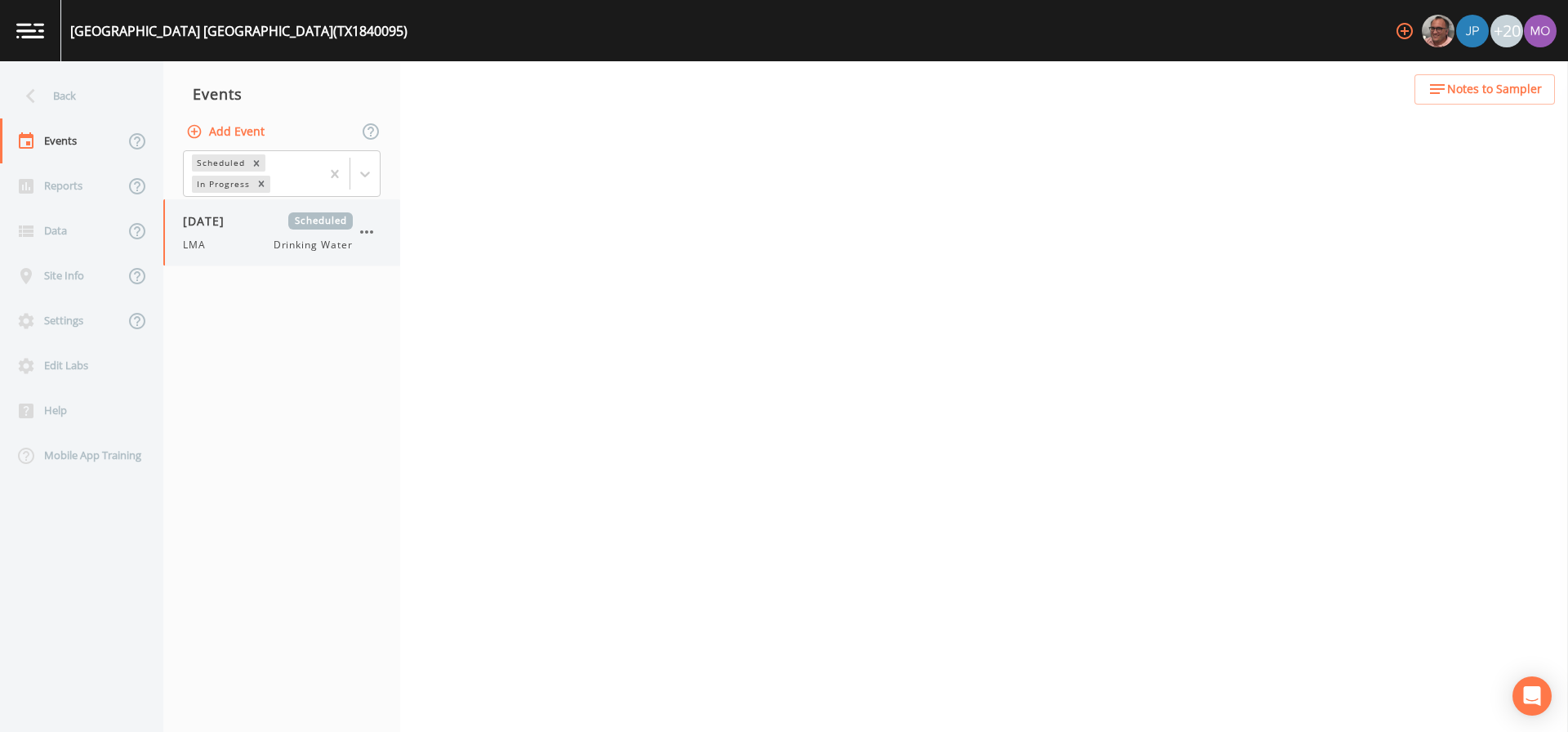
click at [206, 239] on span "LMA" at bounding box center [200, 245] width 33 height 15
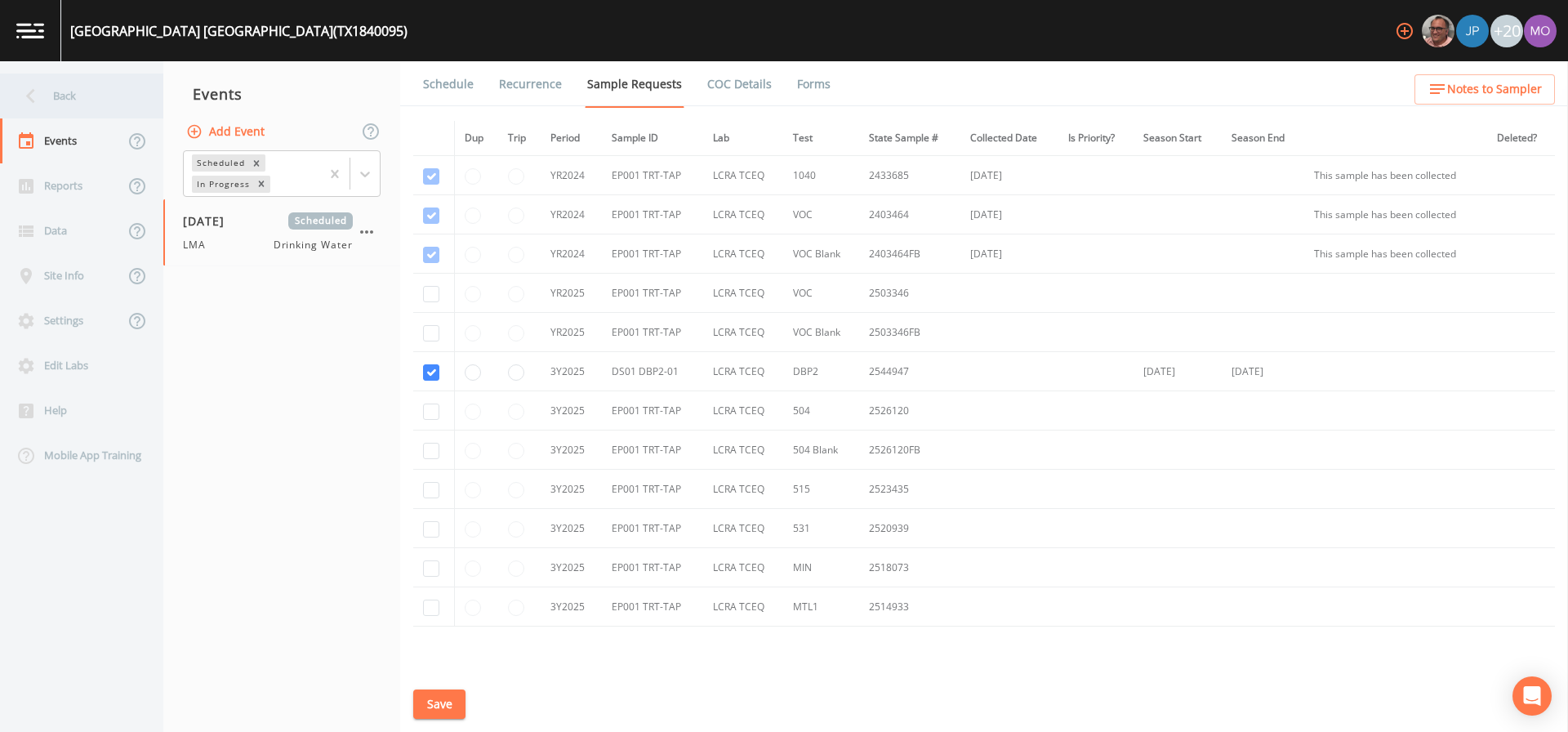
click at [70, 100] on div "Back" at bounding box center [73, 96] width 147 height 45
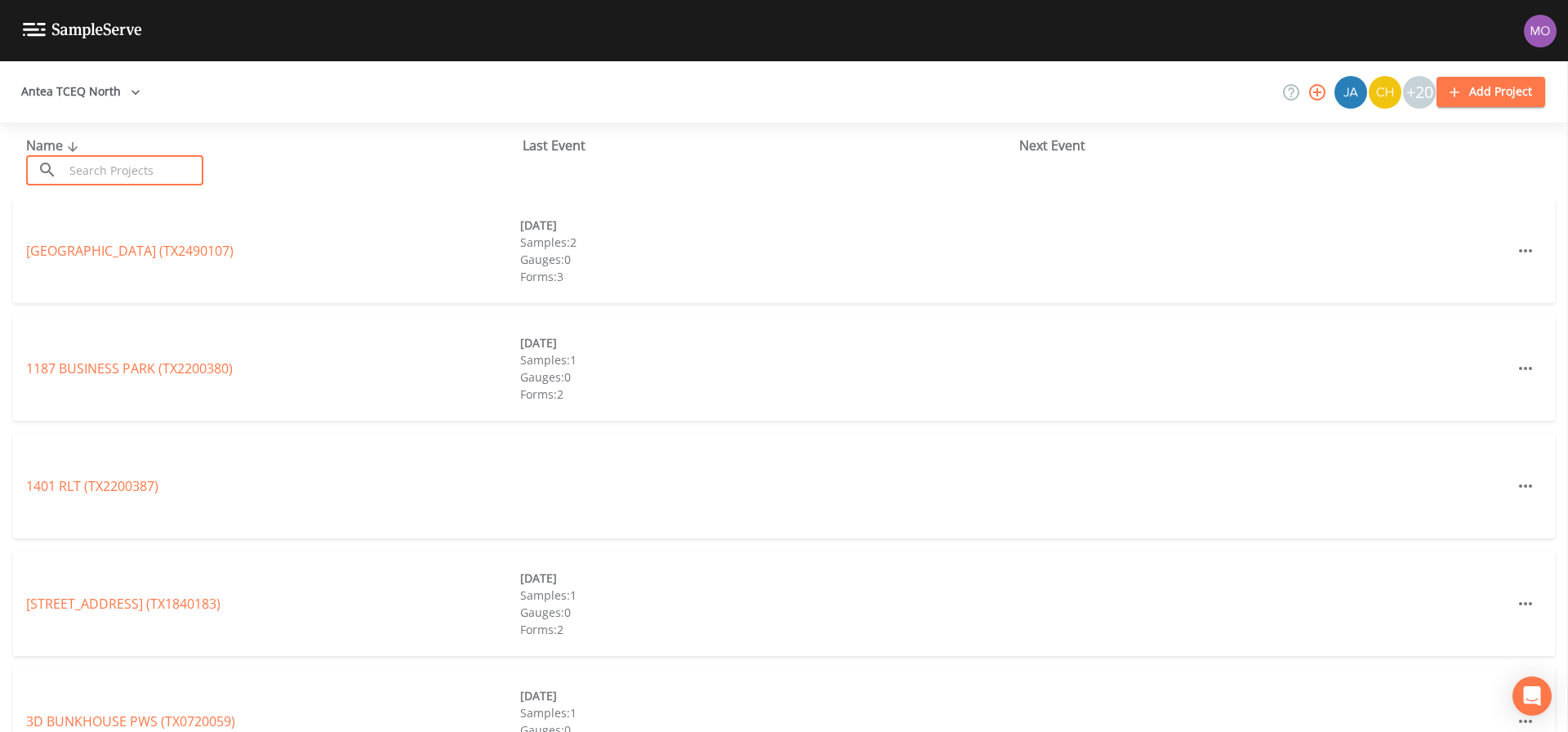
click at [120, 164] on input "text" at bounding box center [134, 170] width 140 height 30
paste input "TX1840029"
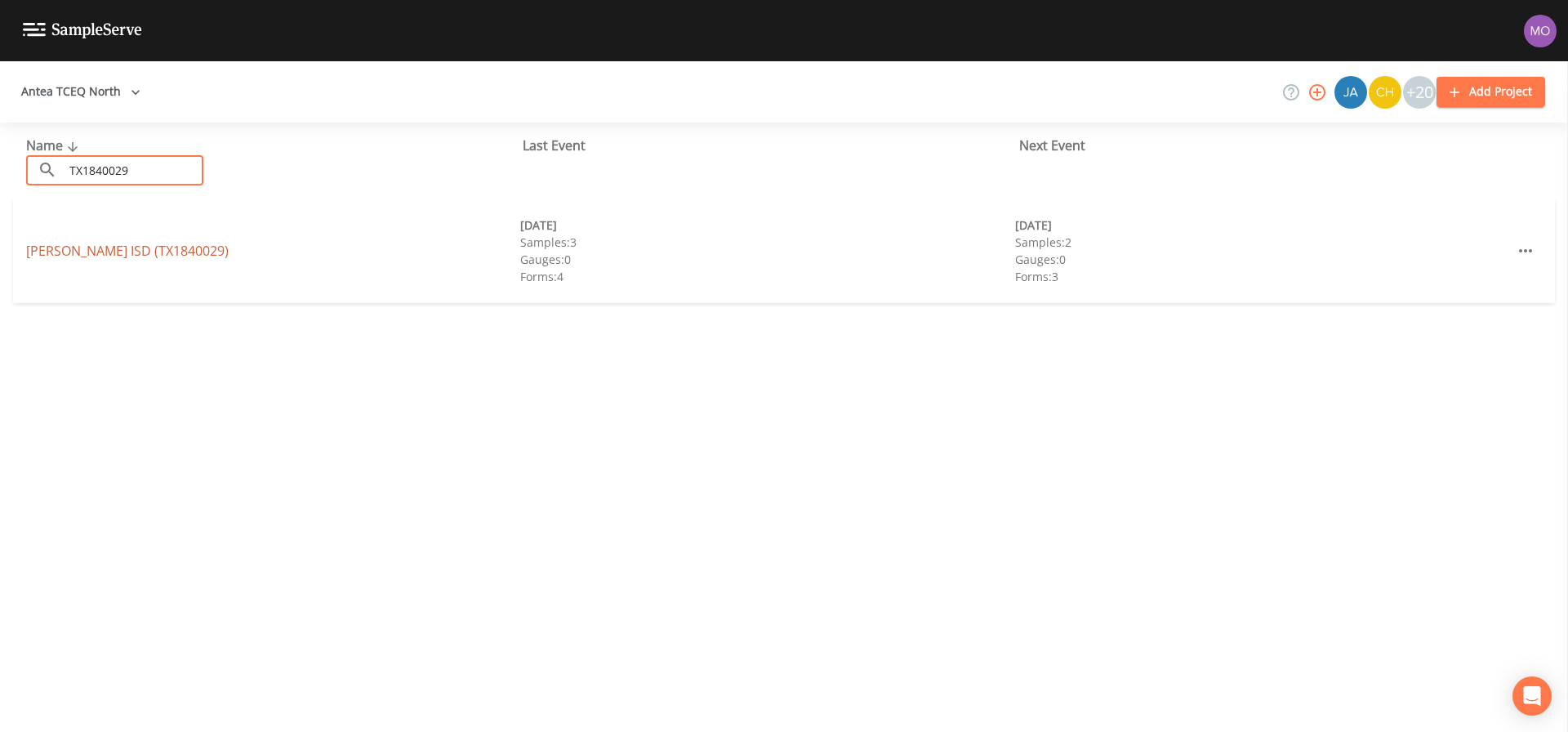
type input "TX1840029"
click at [105, 253] on link "[PERSON_NAME] ISD (TX1840029)" at bounding box center [127, 251] width 202 height 18
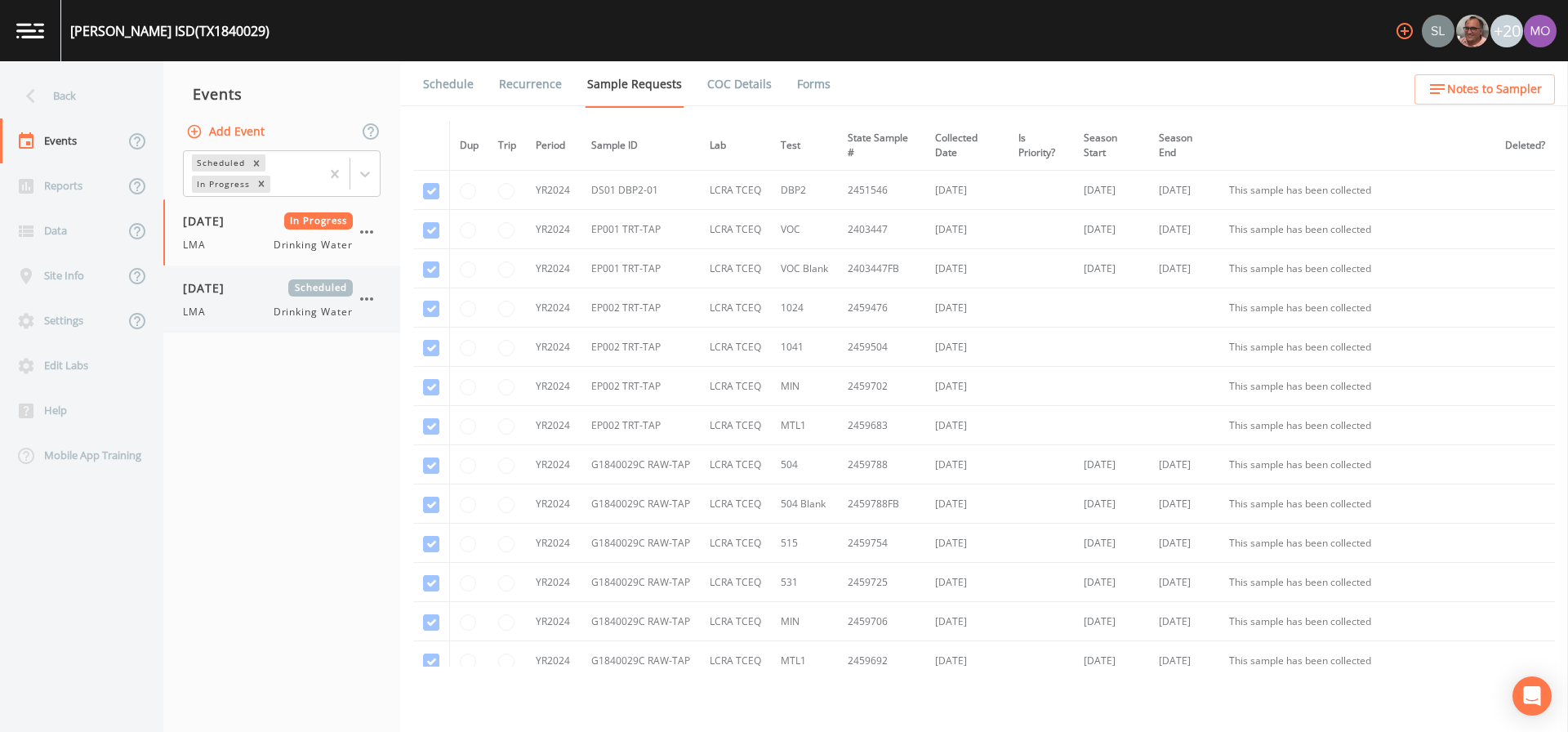
click at [238, 307] on div "LMA Drinking Water" at bounding box center [268, 312] width 170 height 15
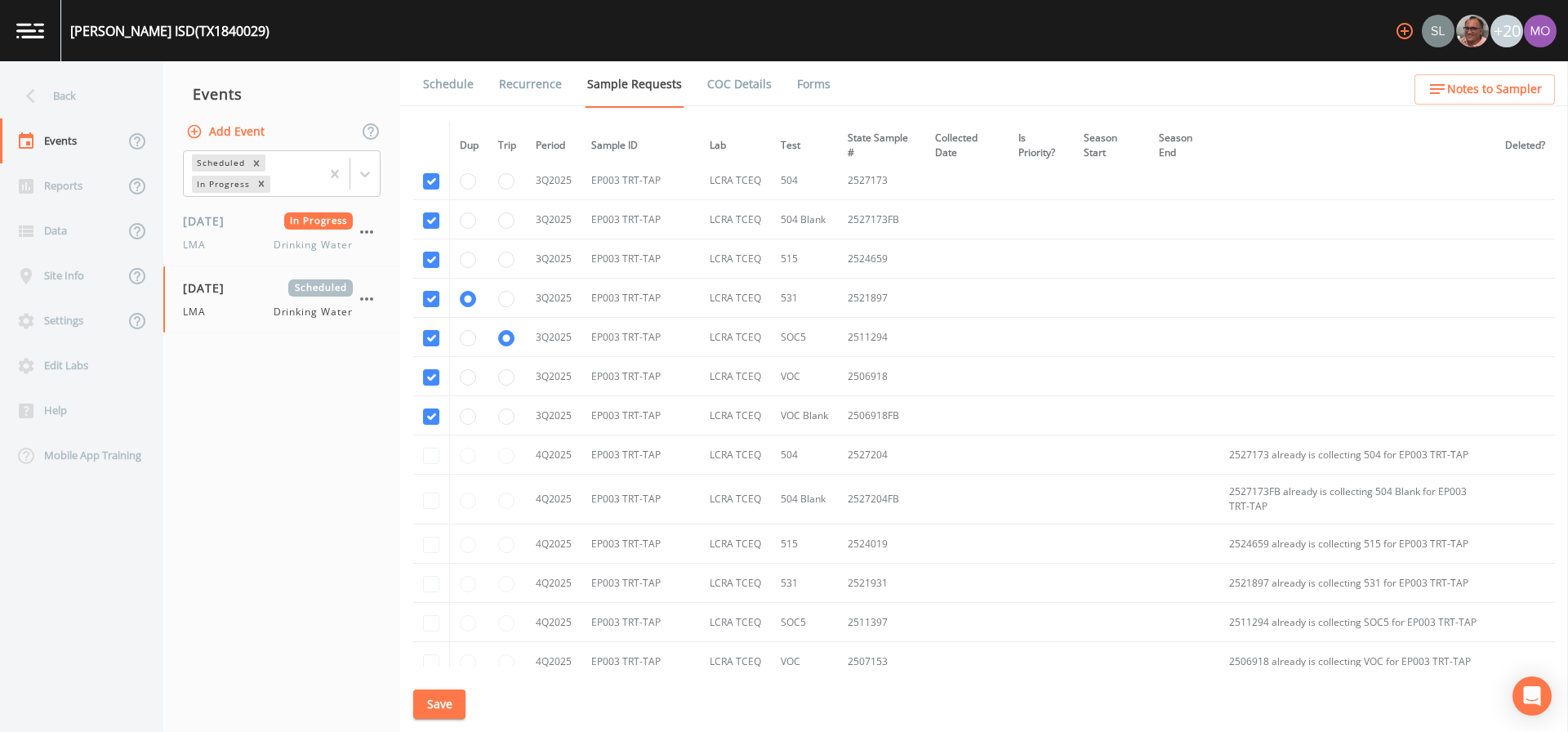
scroll to position [2986, 0]
click at [52, 99] on div "Back" at bounding box center [73, 96] width 147 height 45
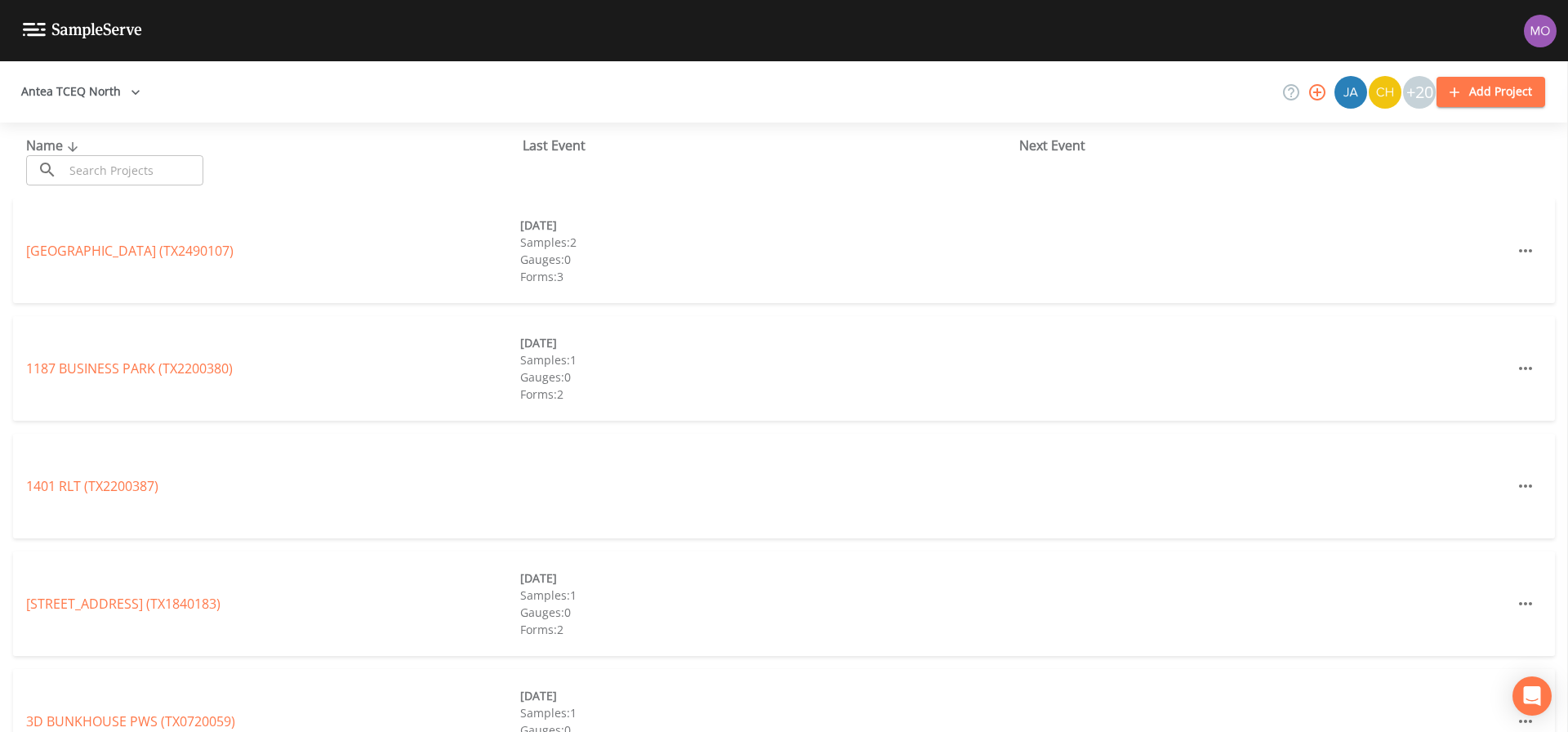
click at [85, 166] on input "text" at bounding box center [134, 170] width 140 height 30
paste input "TX1840159"
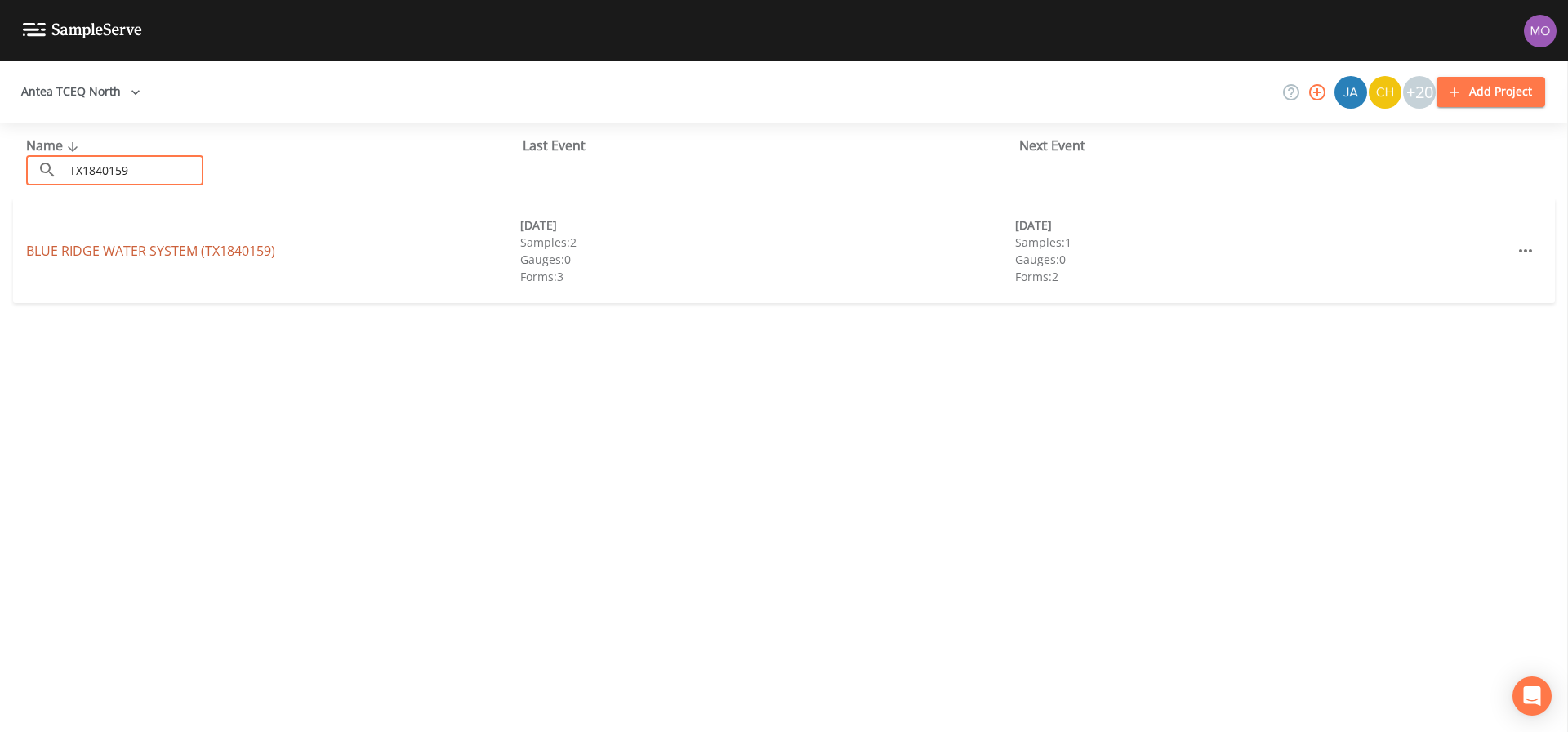
type input "TX1840159"
click at [100, 250] on link "BLUE RIDGE WATER SYSTEM (TX1840159)" at bounding box center [150, 251] width 249 height 18
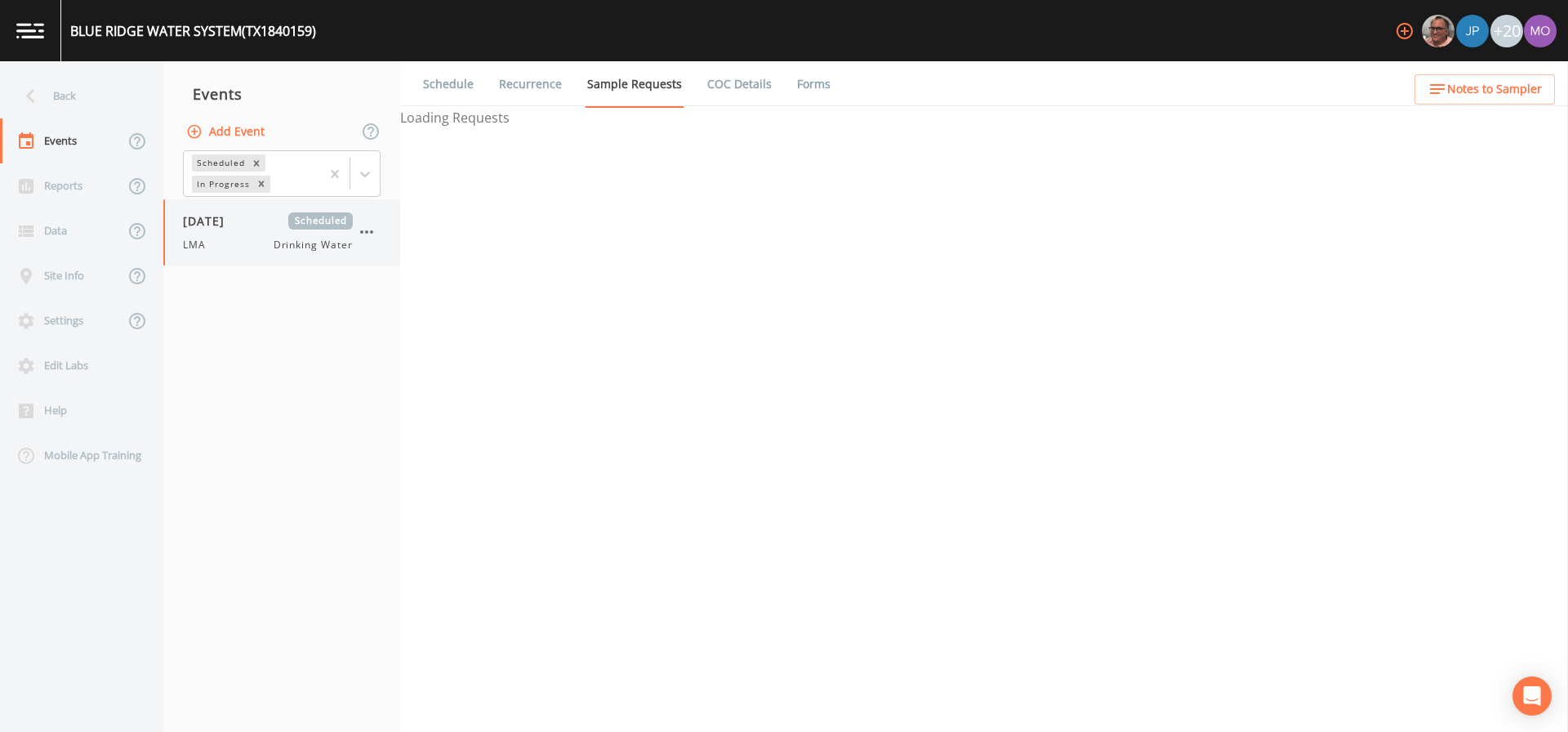
click at [225, 229] on span "[DATE]" at bounding box center [209, 221] width 53 height 17
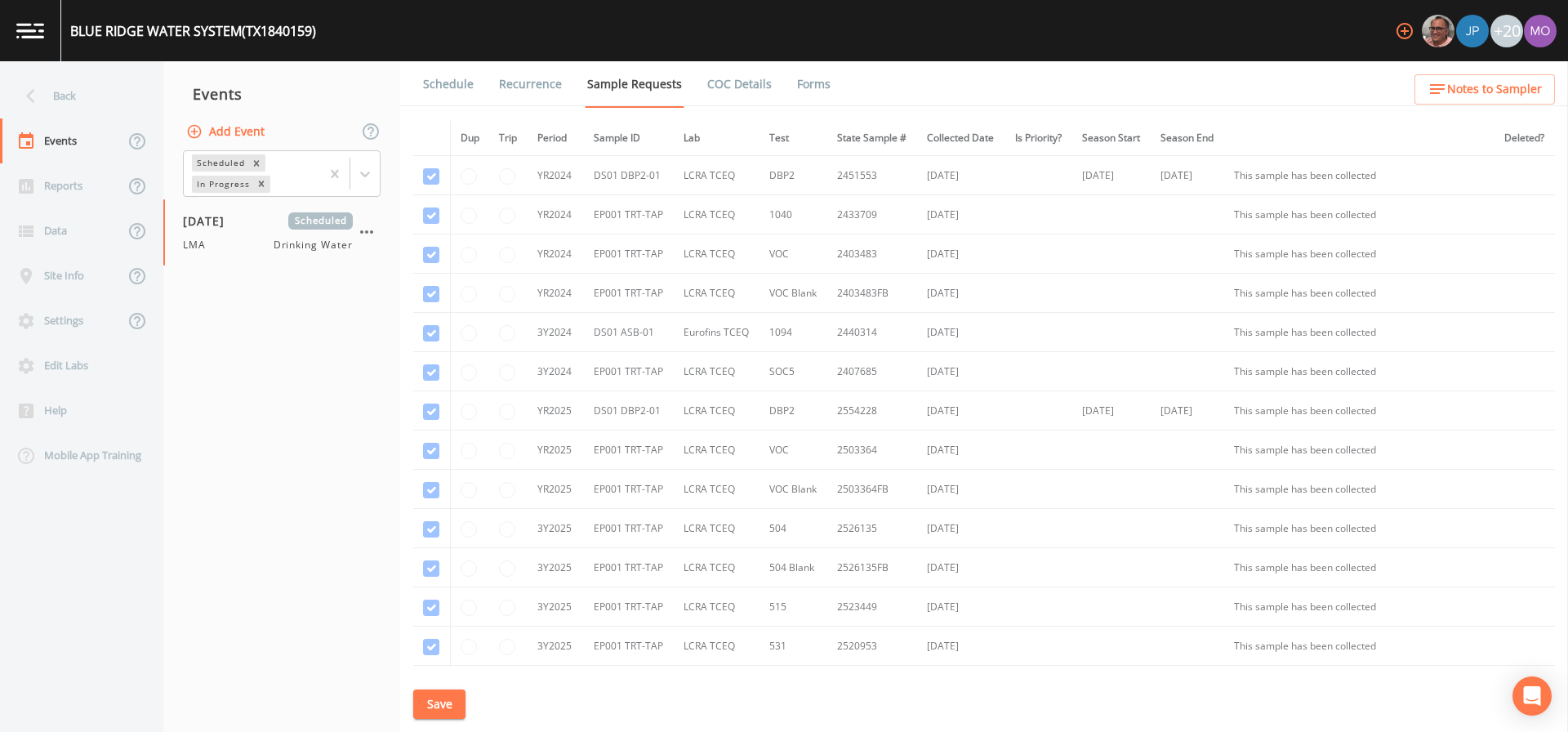
click at [441, 92] on link "Schedule" at bounding box center [448, 84] width 55 height 46
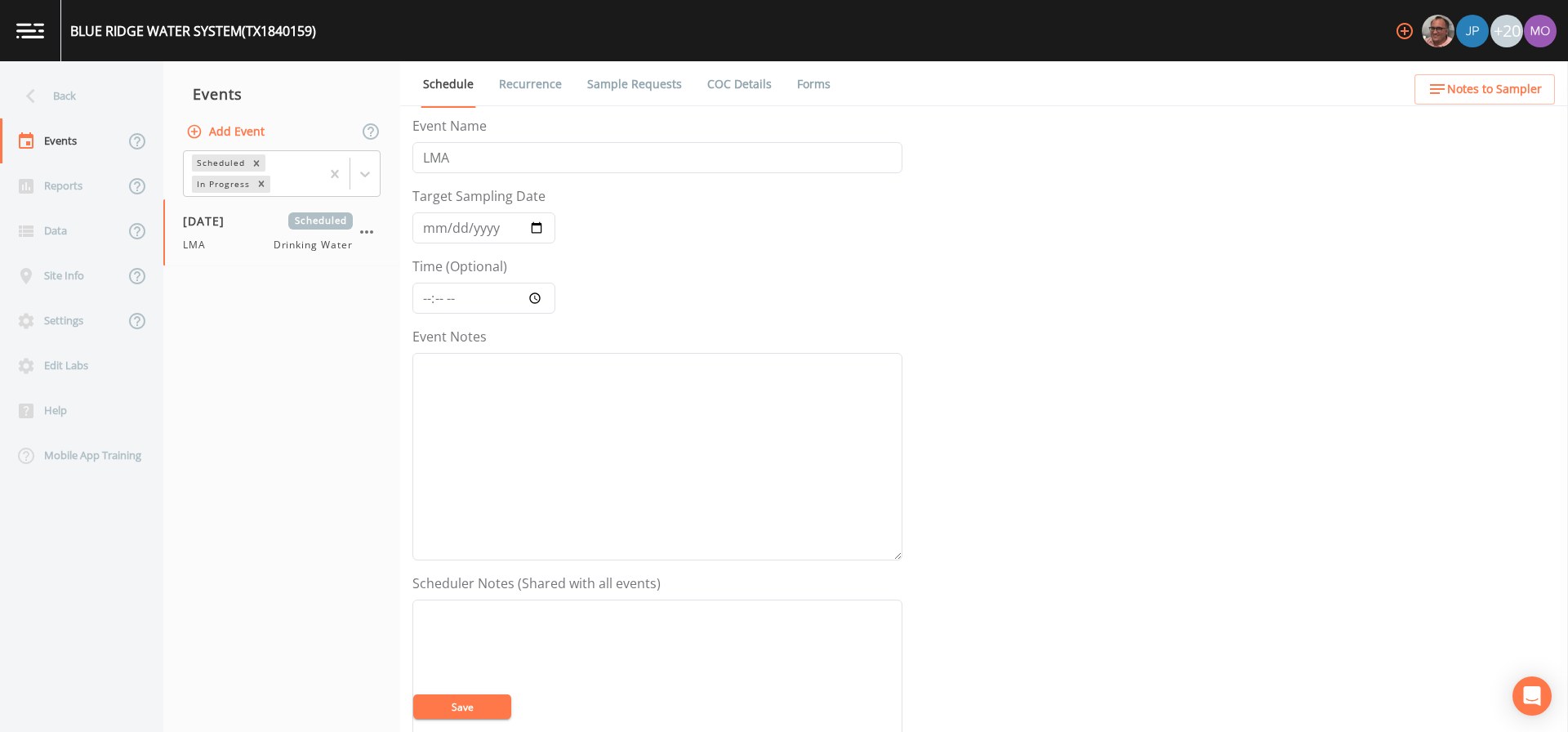
click at [607, 88] on link "Sample Requests" at bounding box center [634, 84] width 99 height 46
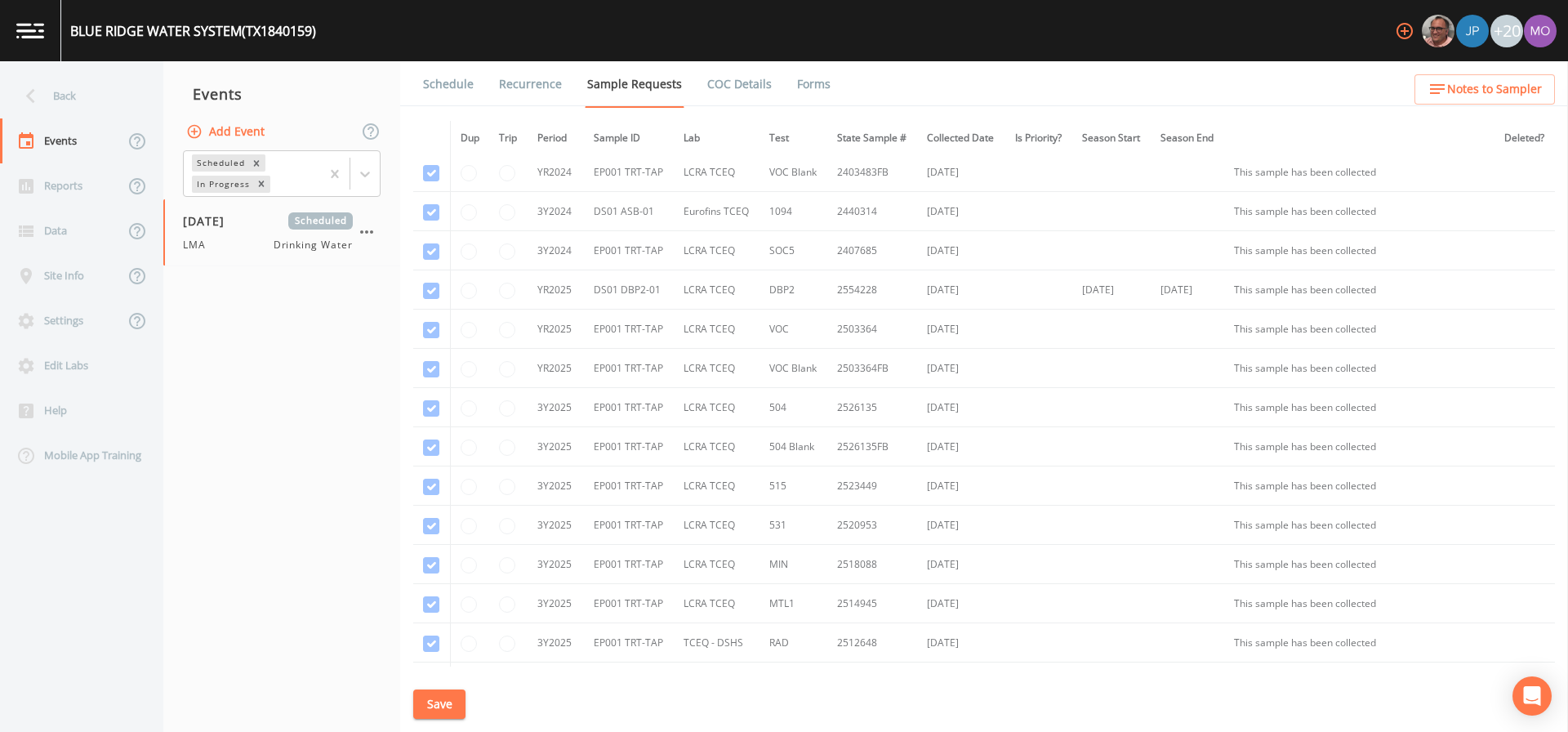
scroll to position [326, 0]
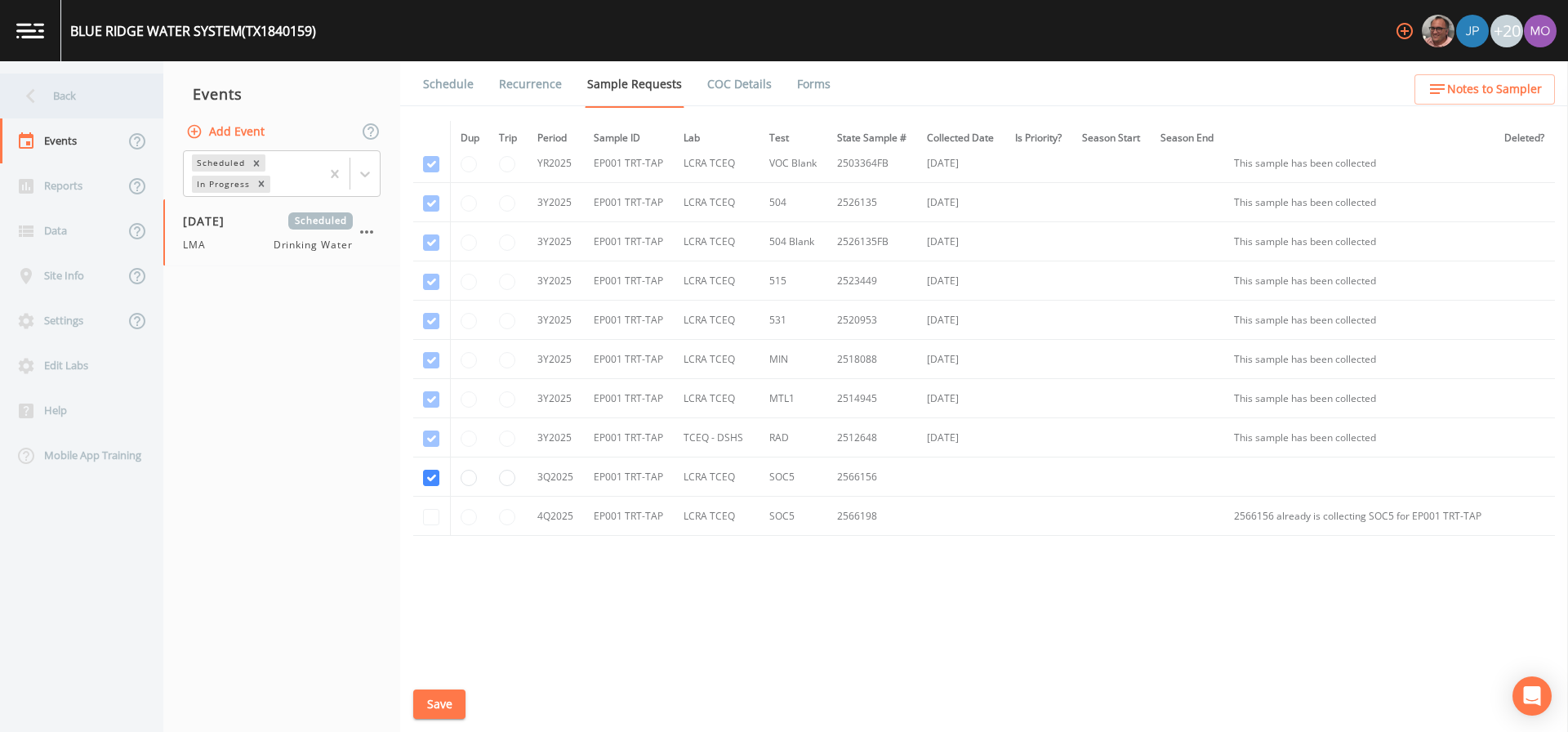
click at [71, 96] on div "Back" at bounding box center [73, 96] width 147 height 45
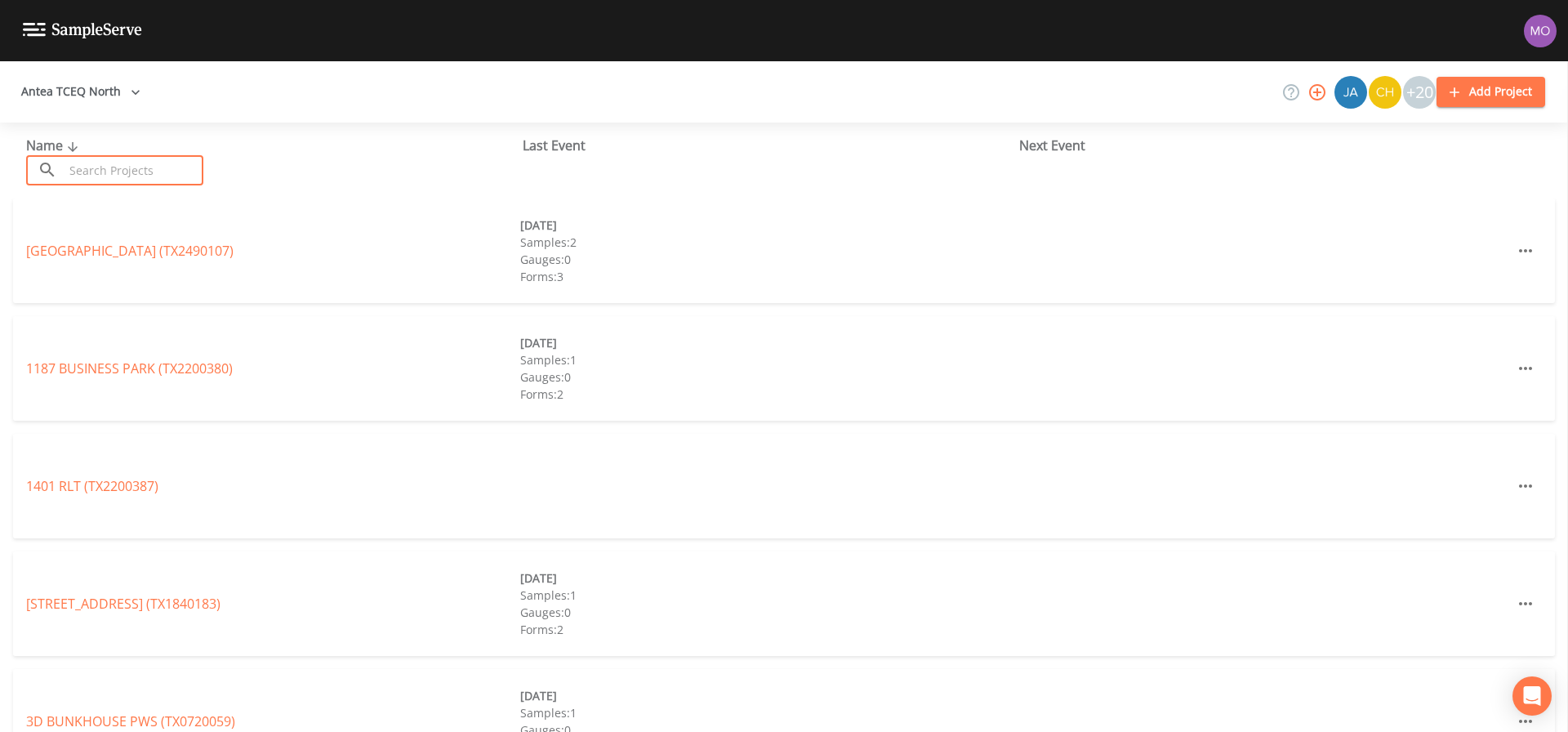
click at [129, 169] on input "text" at bounding box center [134, 170] width 140 height 30
paste input "TX1840166"
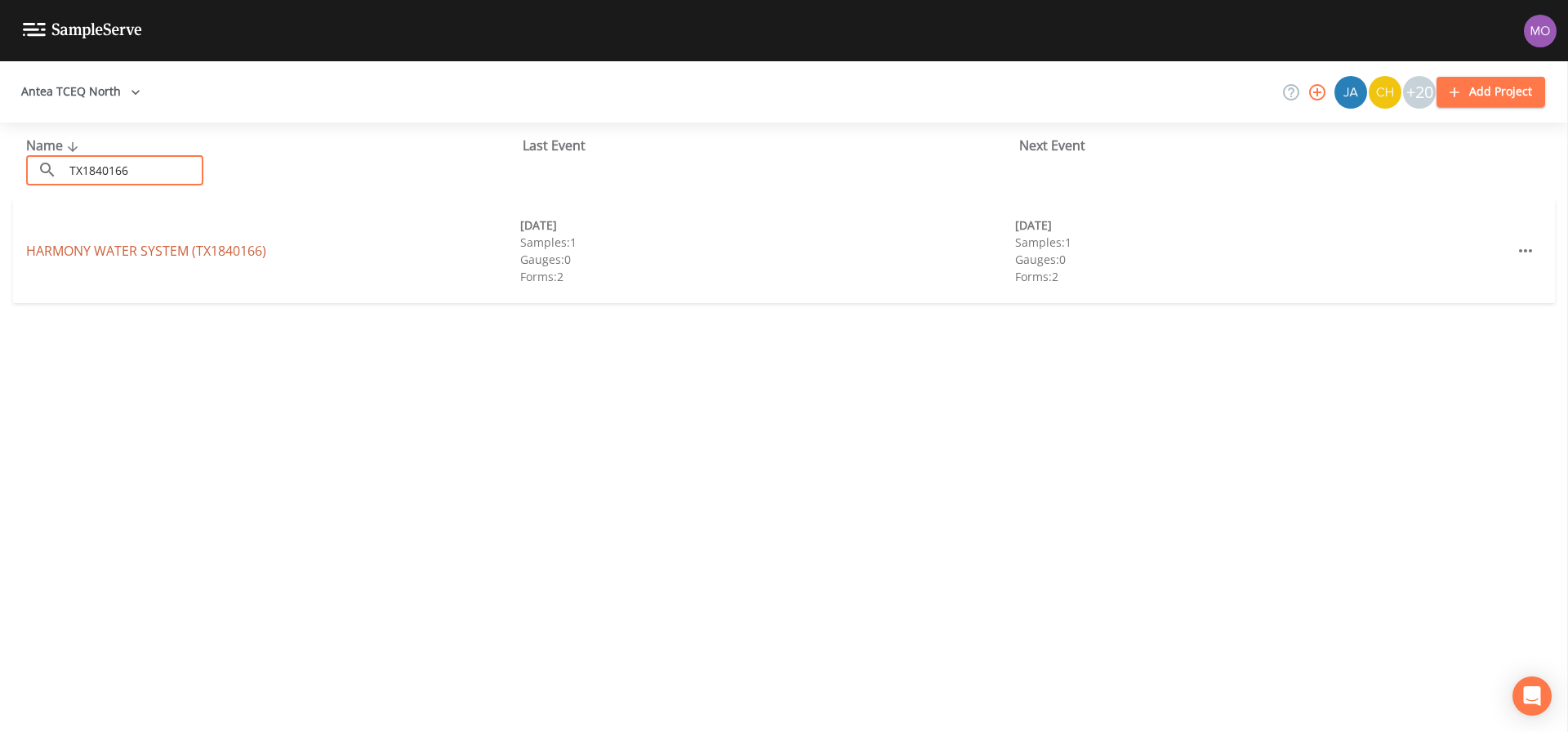
type input "TX1840166"
click at [134, 245] on link "HARMONY WATER SYSTEM (TX1840166)" at bounding box center [146, 251] width 240 height 18
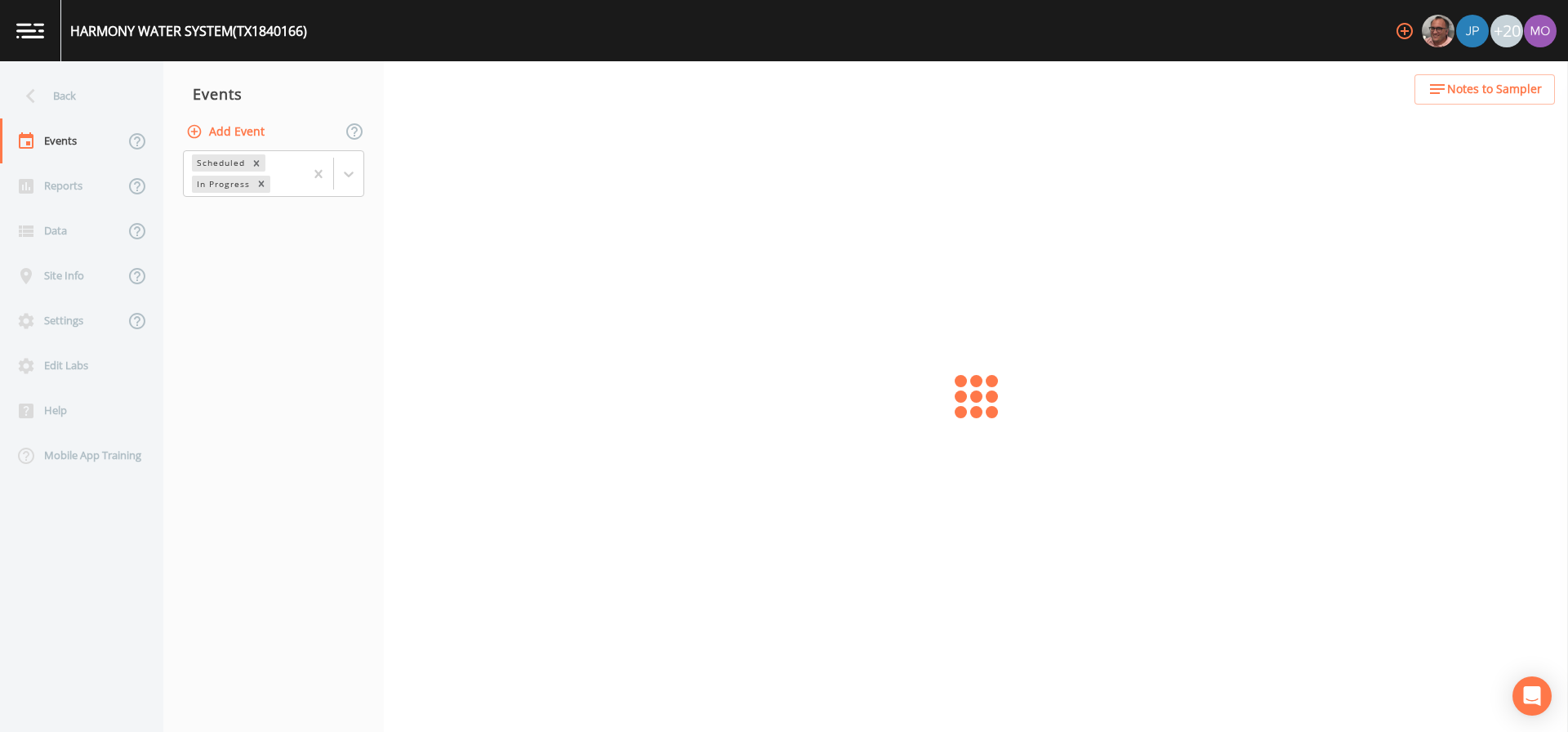
click at [230, 131] on button "Add Event" at bounding box center [227, 131] width 88 height 30
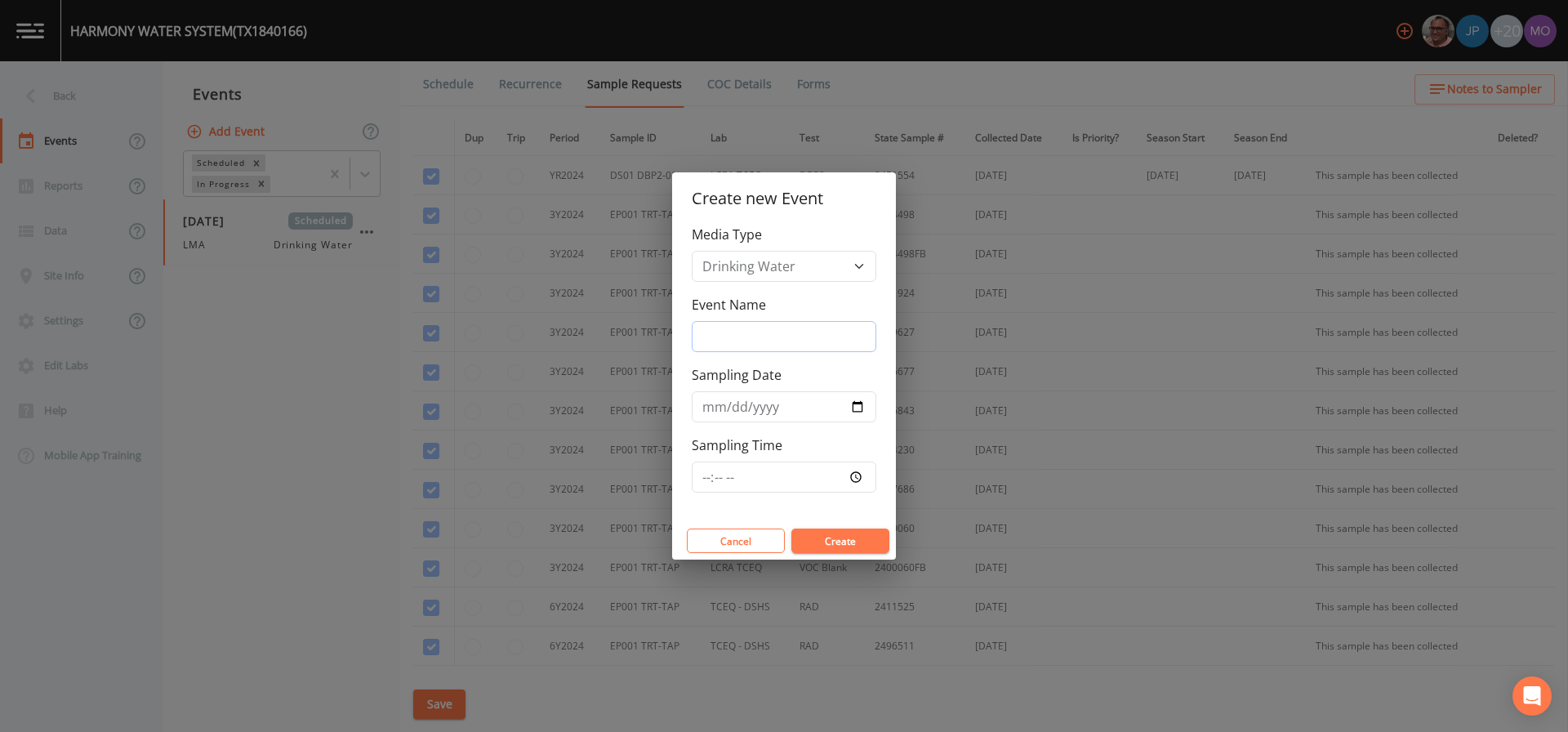
click at [752, 324] on input "Event Name" at bounding box center [784, 337] width 185 height 31
click at [561, 374] on div "Create new Event Media Type Drinking Water Event Name Sampling Date Sampling Ti…" at bounding box center [784, 366] width 1568 height 732
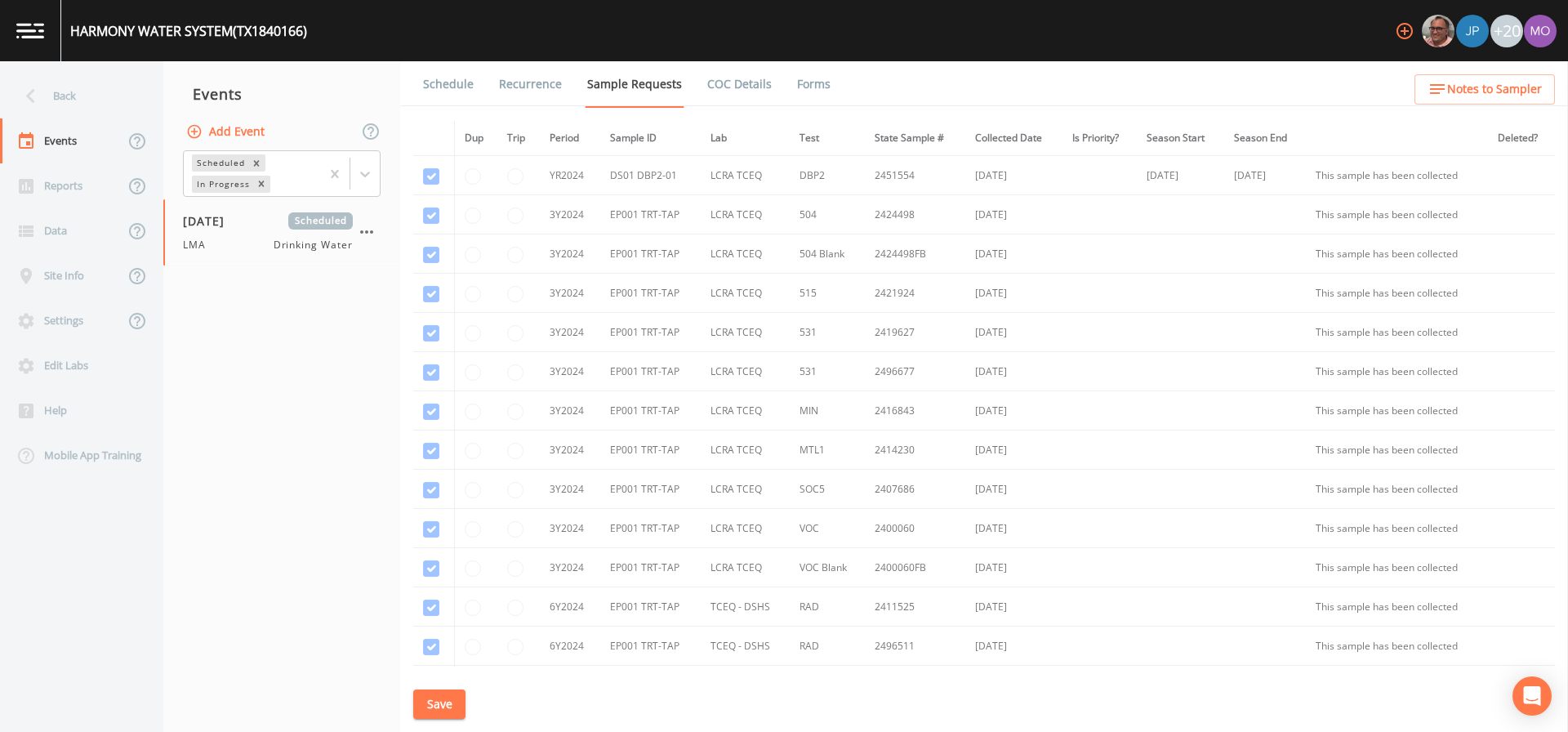
scroll to position [208, 0]
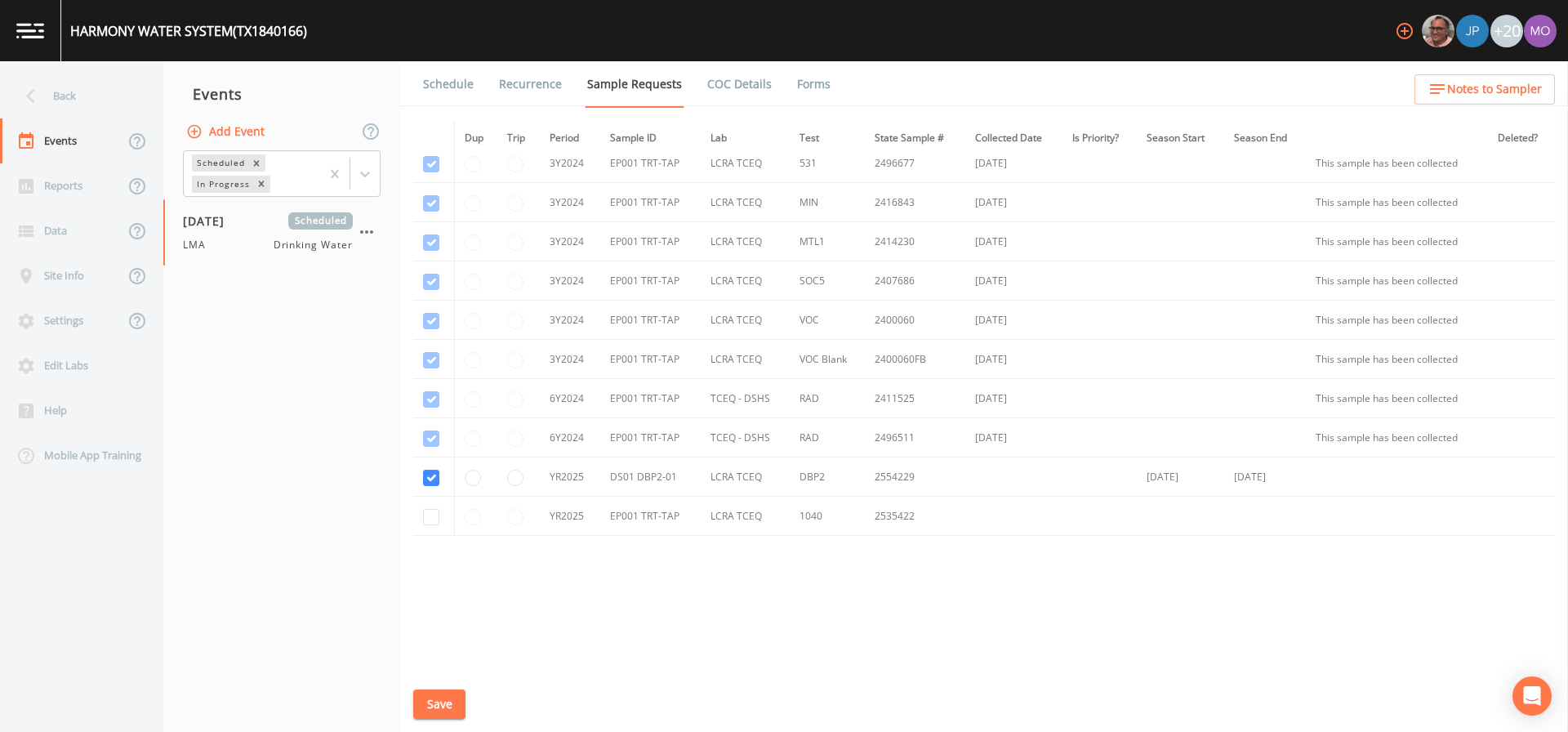
click at [454, 69] on link "Schedule" at bounding box center [448, 84] width 55 height 46
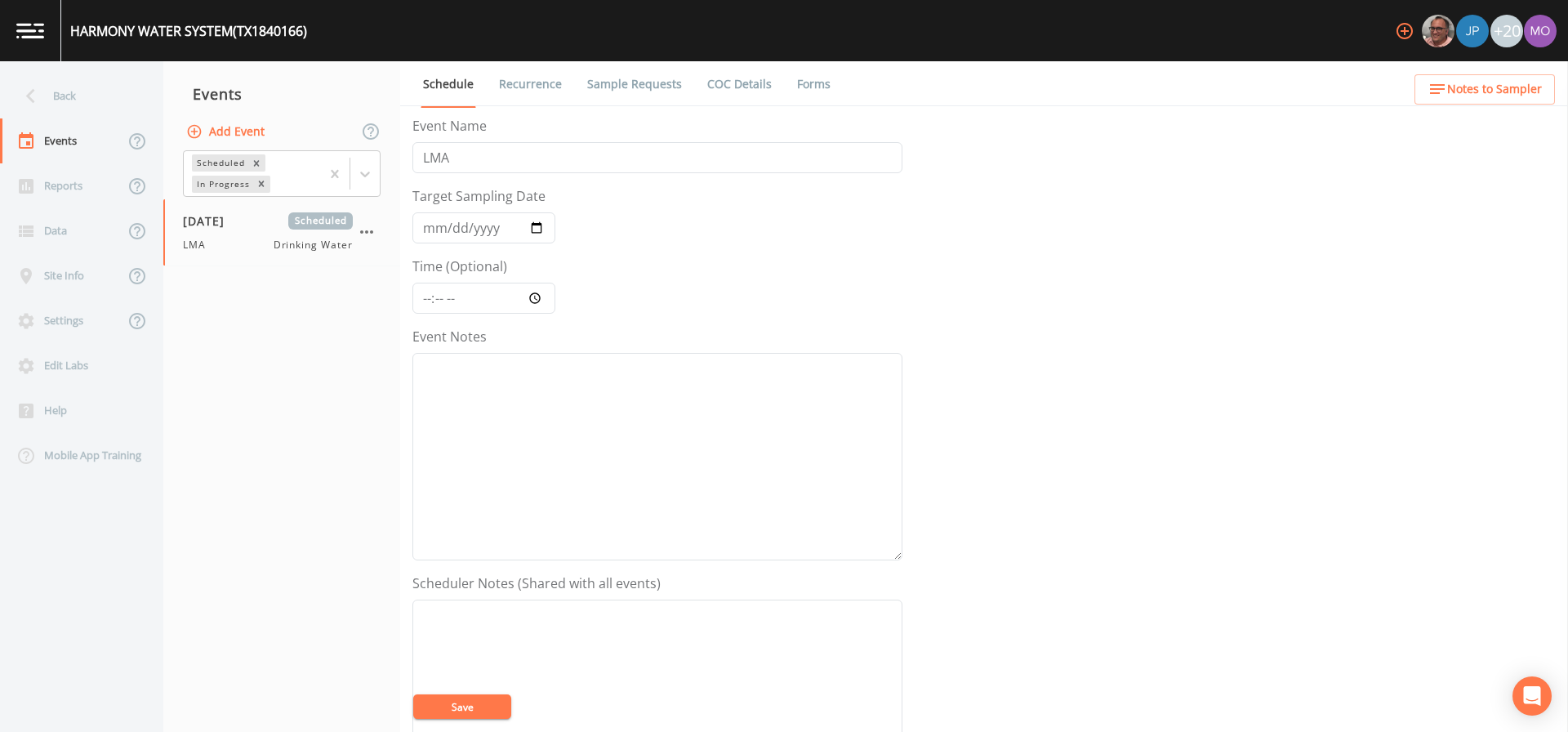
scroll to position [421, 0]
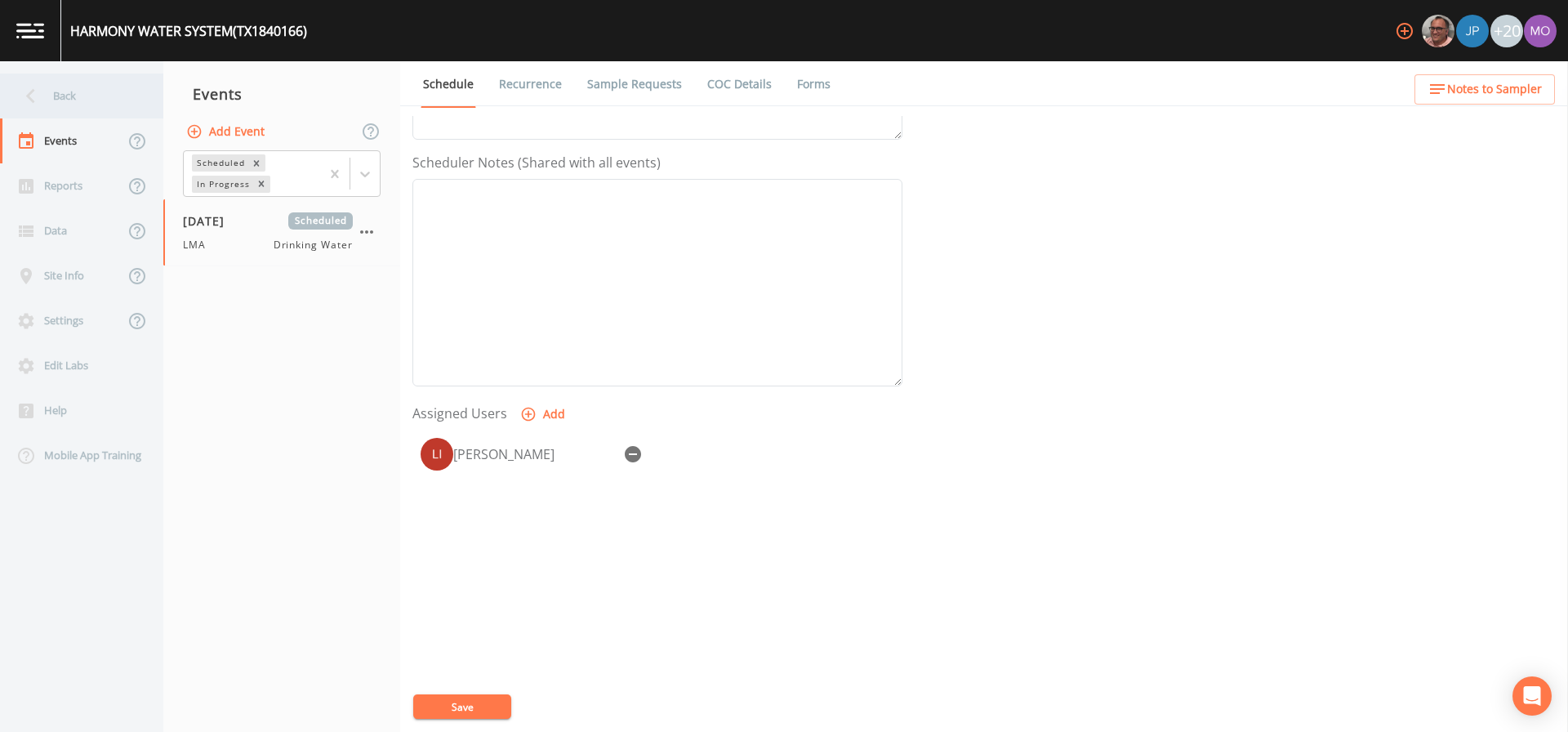
click at [78, 94] on div "Back" at bounding box center [73, 96] width 147 height 45
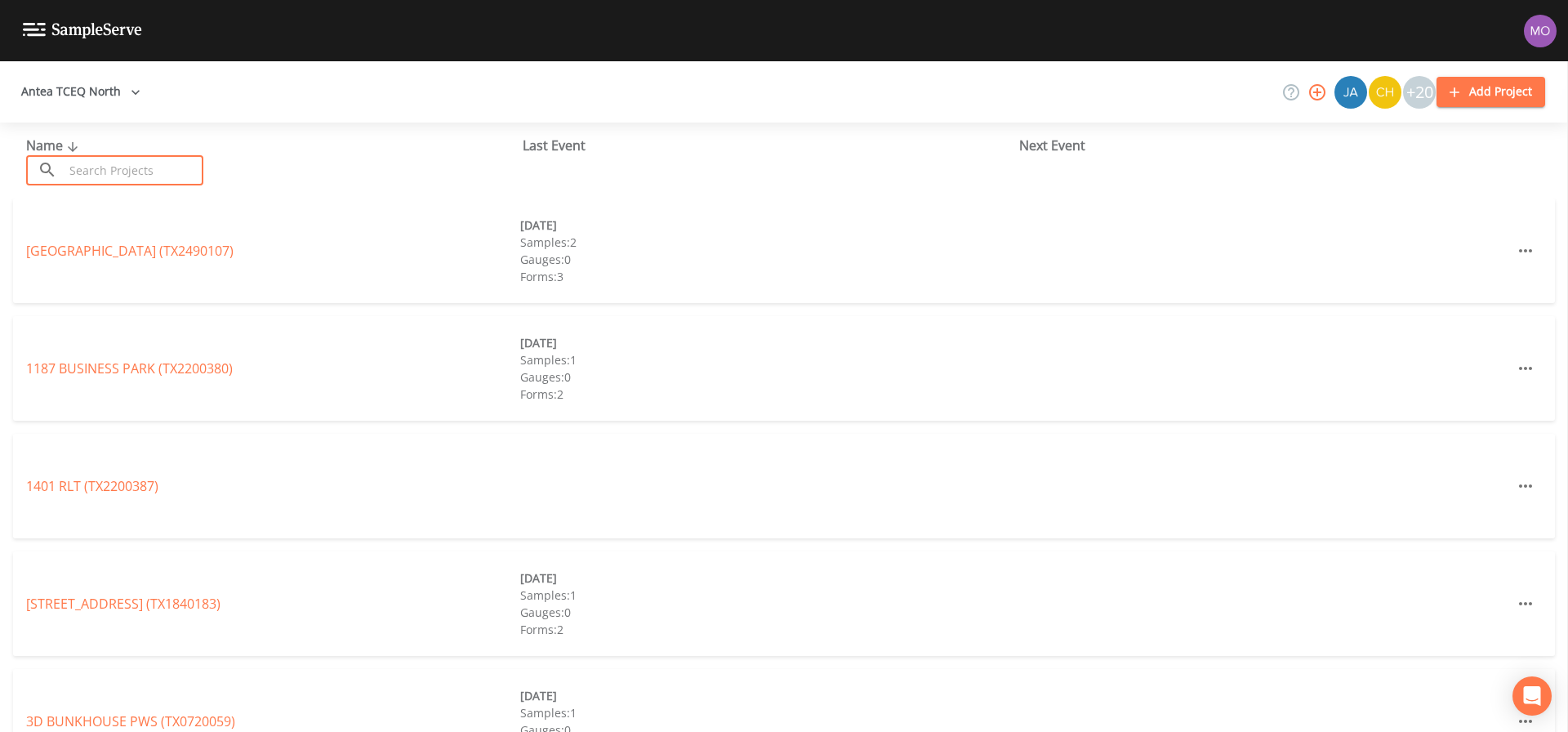
click at [108, 162] on input "text" at bounding box center [134, 170] width 140 height 30
paste input "TX2200344"
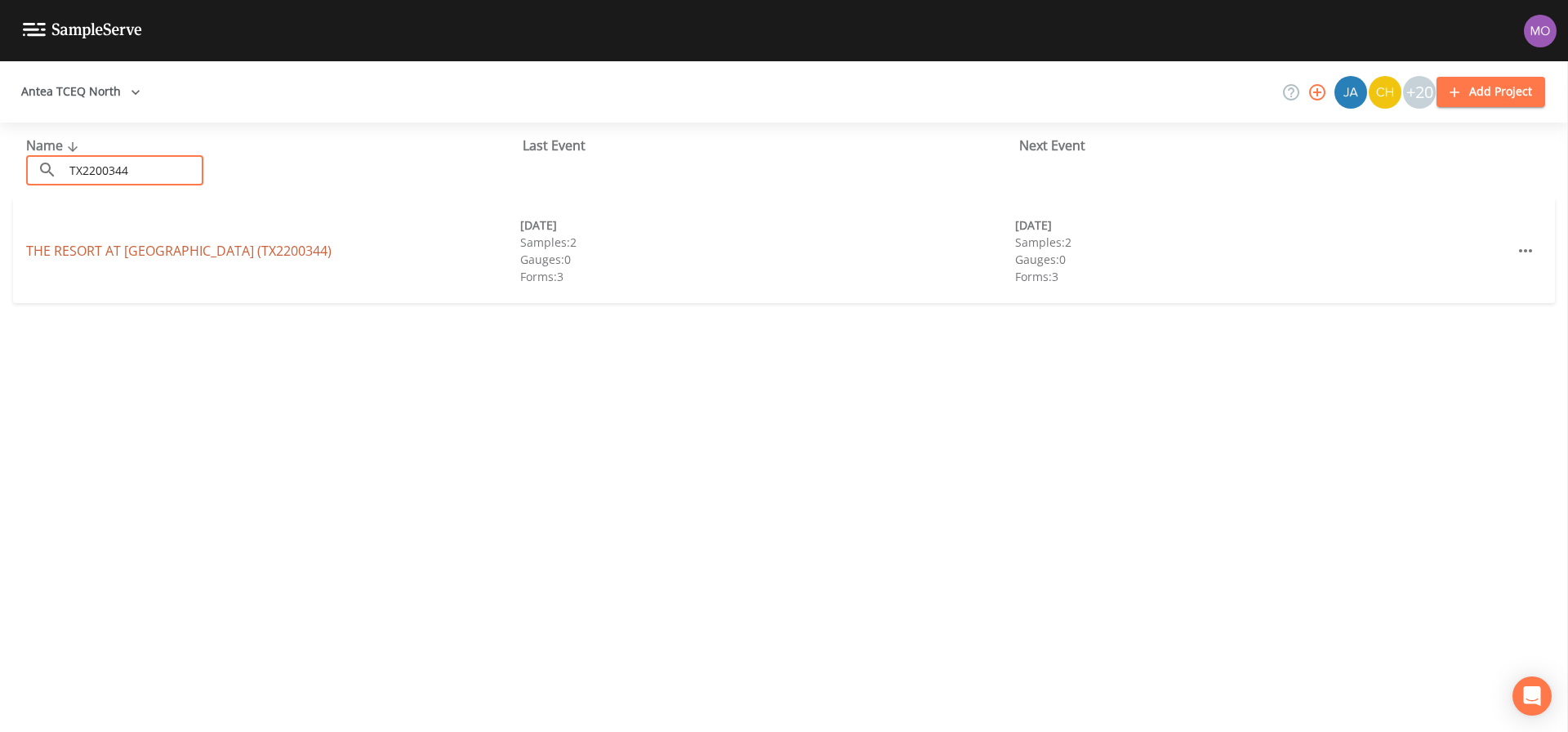
type input "TX2200344"
click at [103, 257] on link "THE RESORT AT [GEOGRAPHIC_DATA] (TX2200344)" at bounding box center [179, 251] width 306 height 18
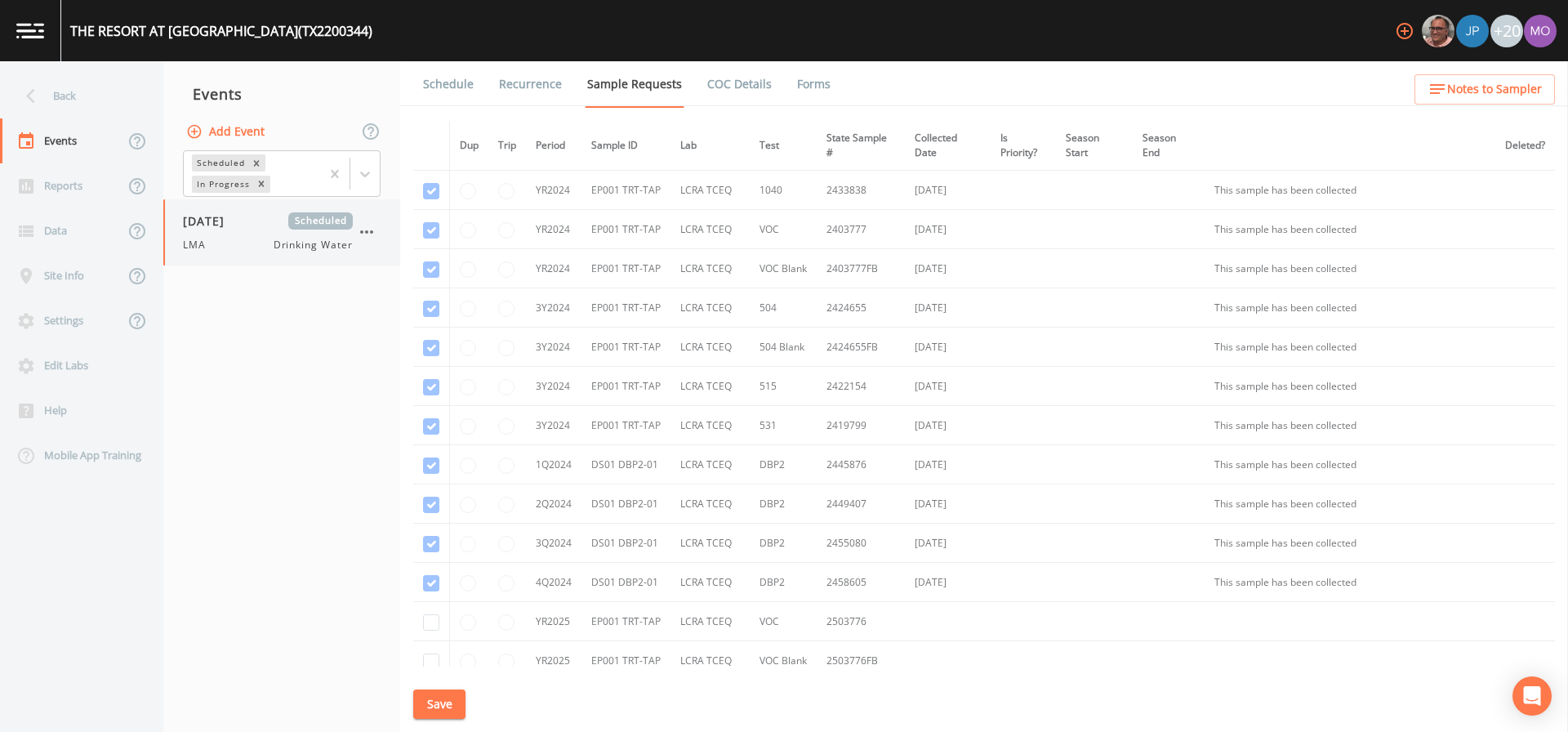
click at [219, 239] on div "LMA Drinking Water" at bounding box center [268, 245] width 170 height 15
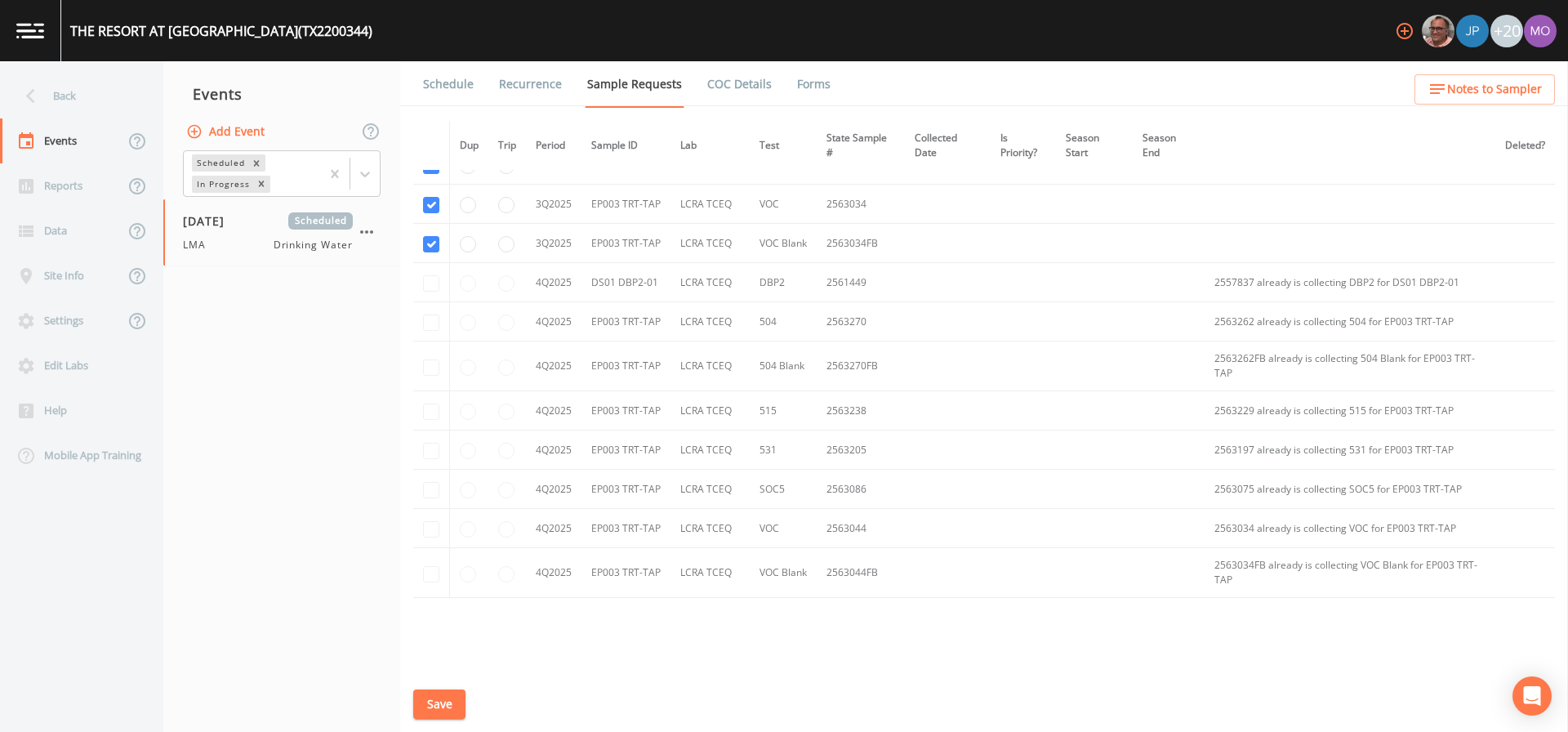
scroll to position [1421, 0]
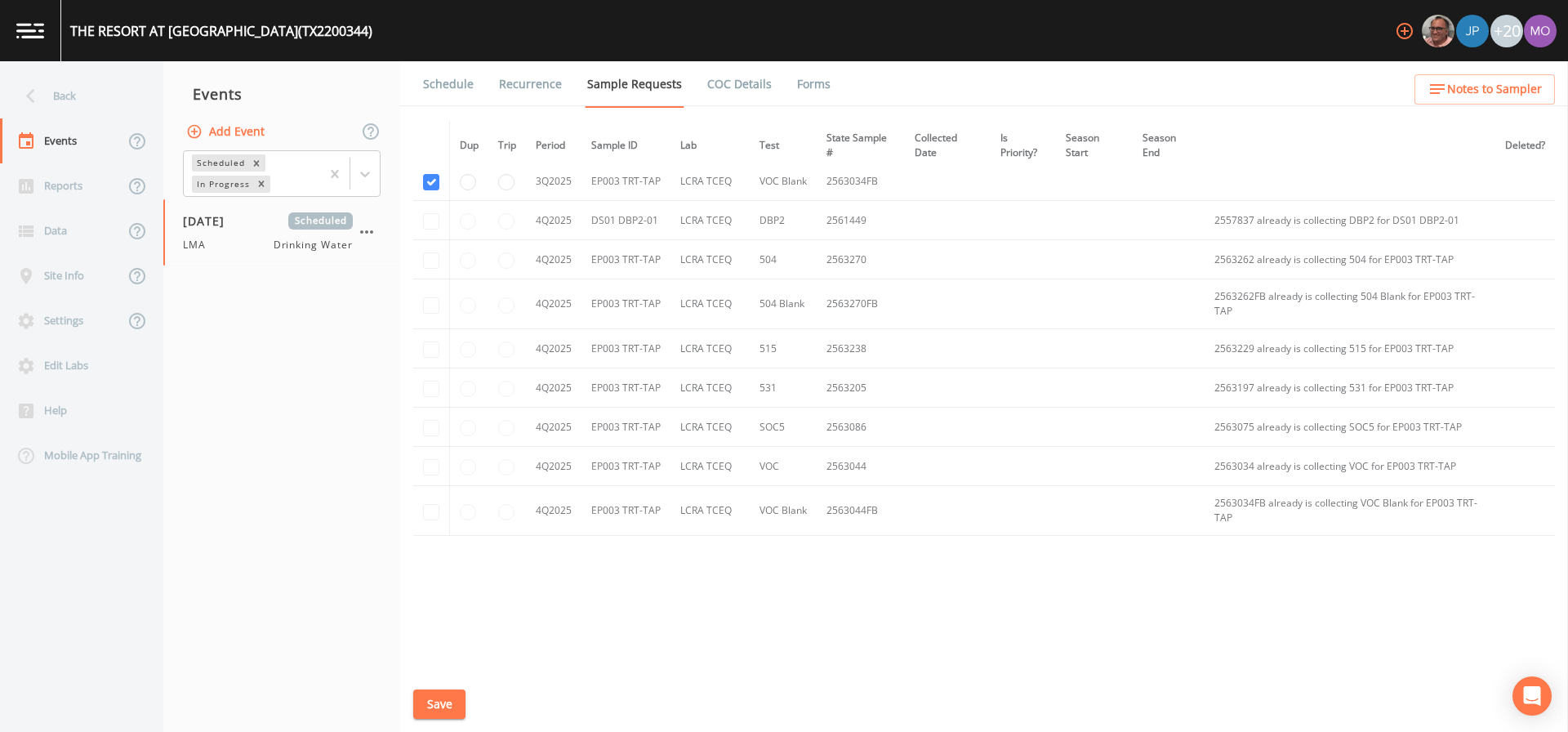
click at [448, 80] on link "Schedule" at bounding box center [448, 84] width 55 height 46
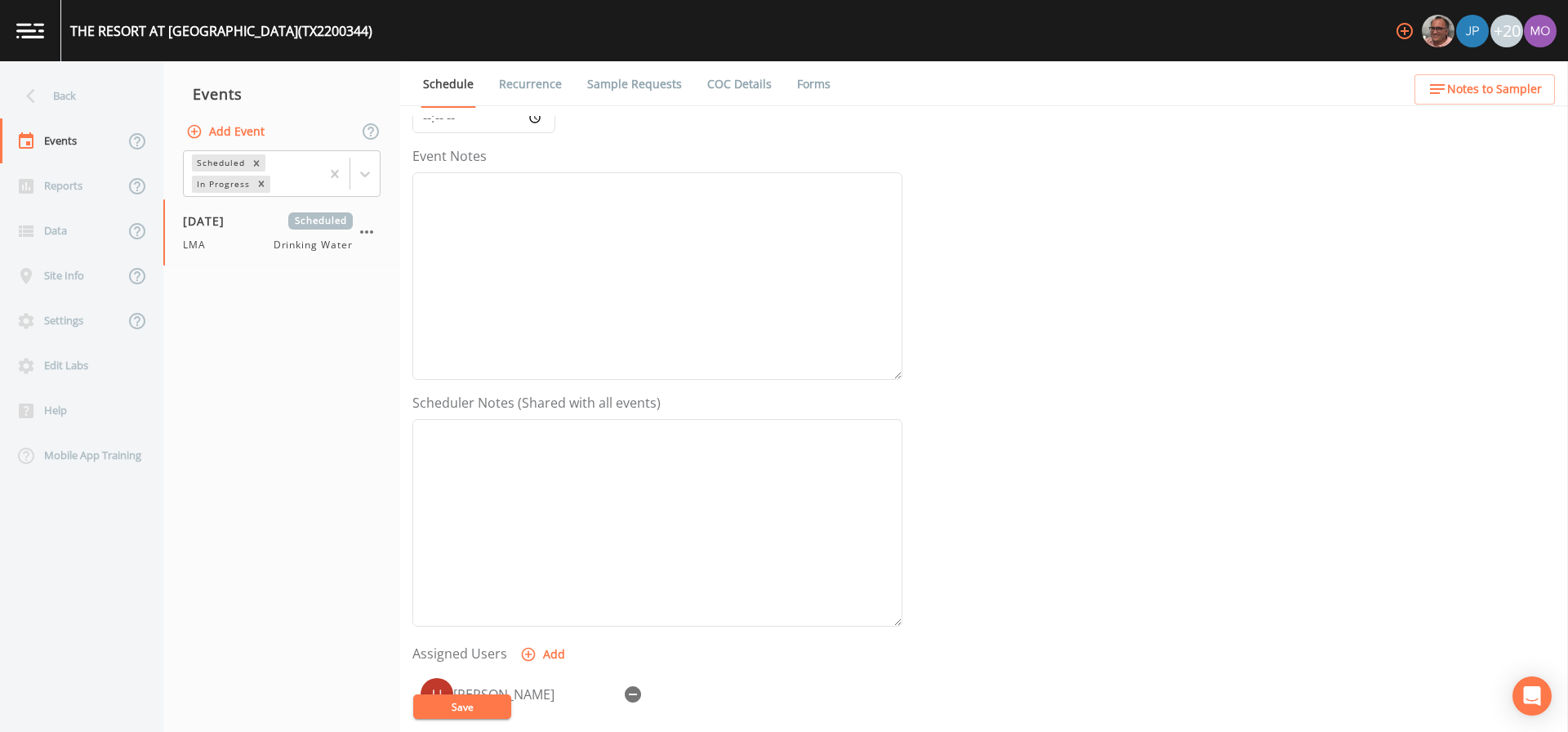
scroll to position [421, 0]
